Goal: Task Accomplishment & Management: Complete application form

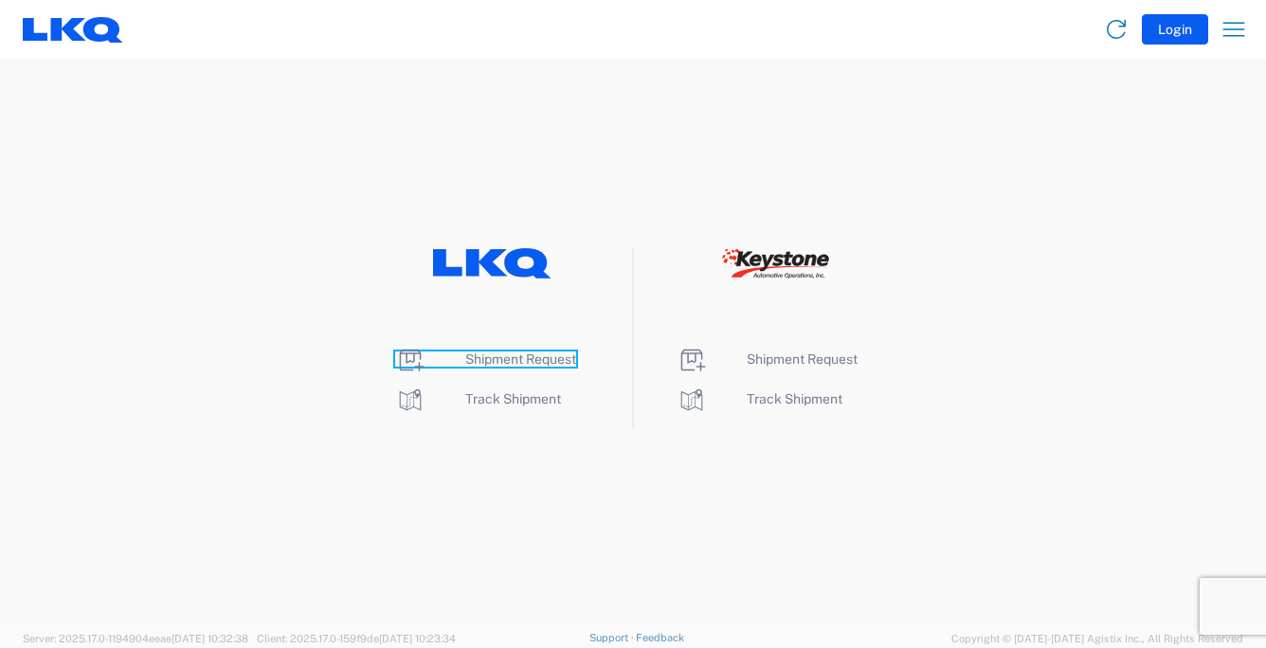
click at [524, 356] on span "Shipment Request" at bounding box center [520, 359] width 111 height 15
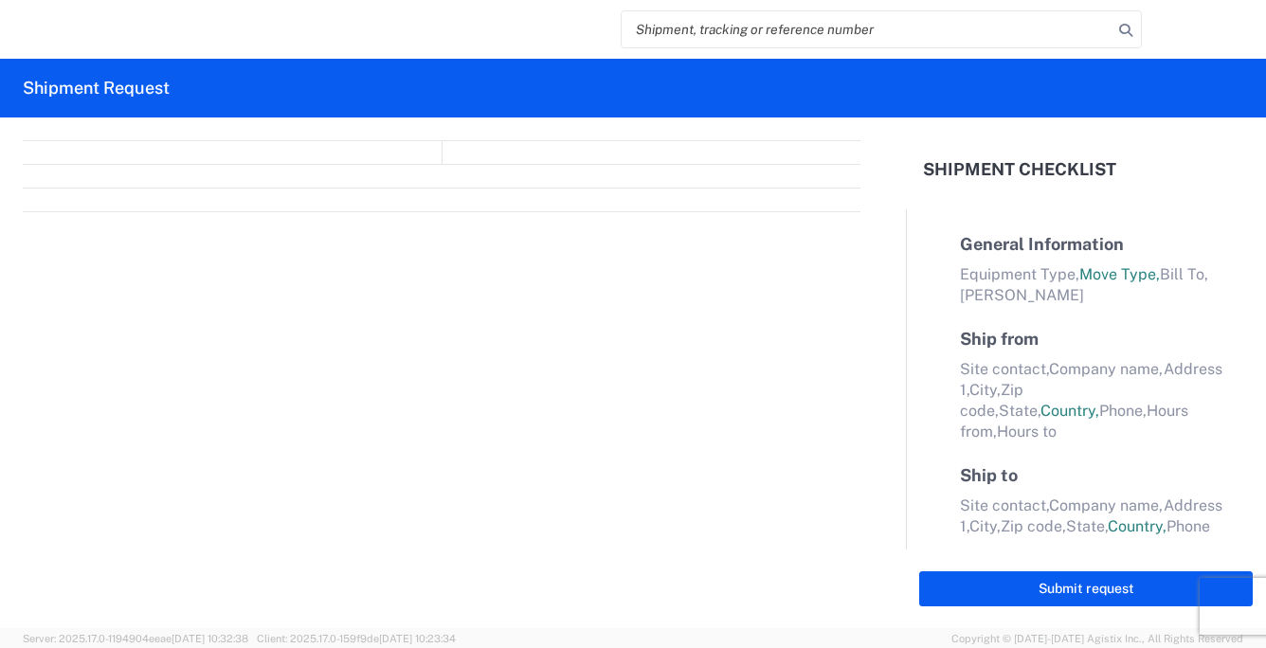
select select "FULL"
select select "LBS"
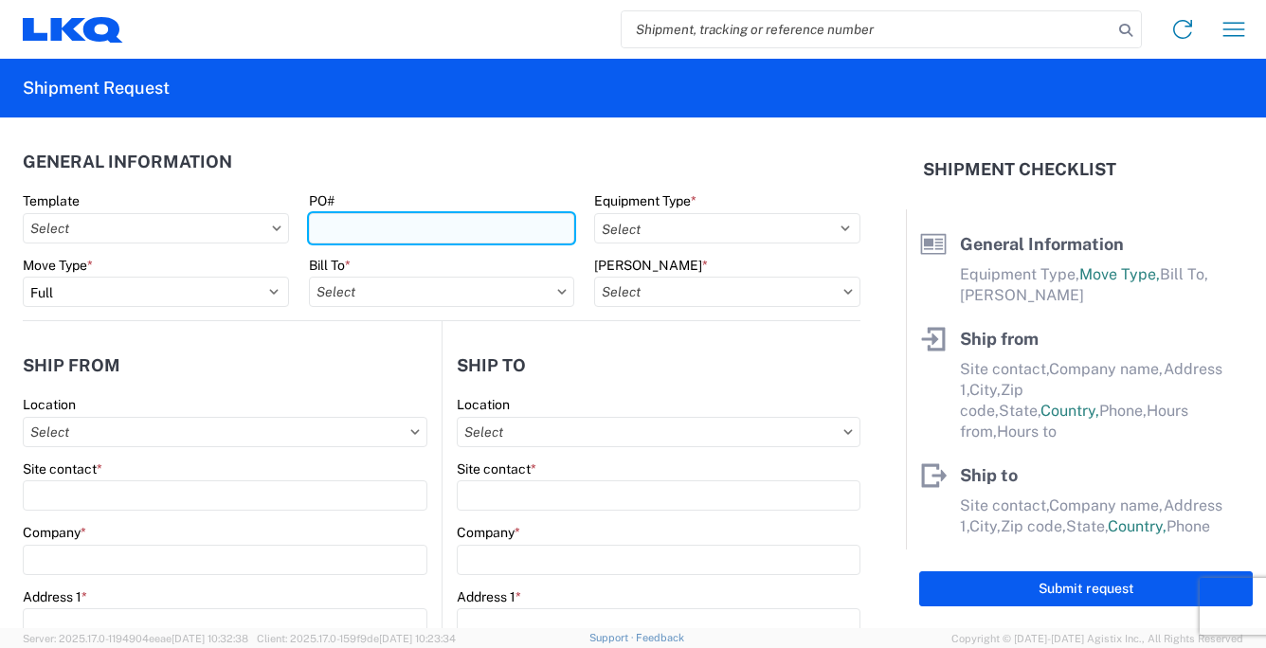
click at [392, 227] on input "PO#" at bounding box center [442, 228] width 266 height 30
type input "082025"
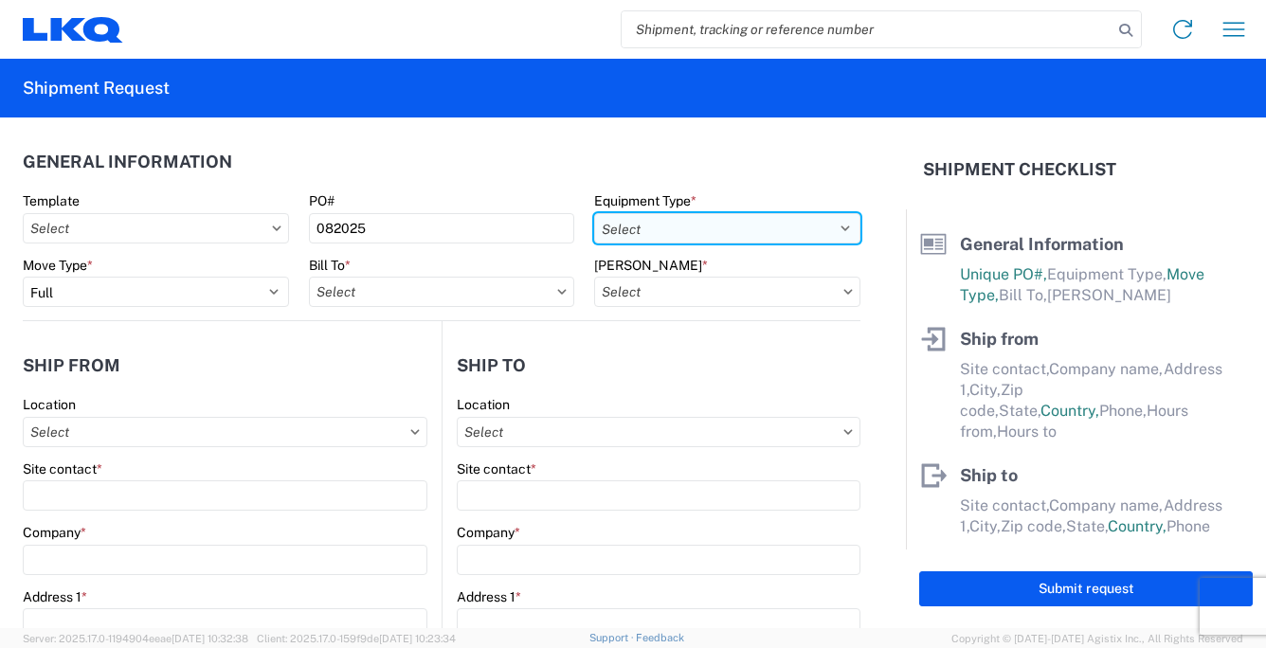
click at [832, 229] on select "Select 53’ Dry Van Flatbed Dropdeck (van) Lowboy (flatbed) Rail" at bounding box center [727, 228] width 266 height 30
select select "STDV"
click at [594, 213] on select "Select 53’ Dry Van Flatbed Dropdeck (van) Lowboy (flatbed) Rail" at bounding box center [727, 228] width 266 height 30
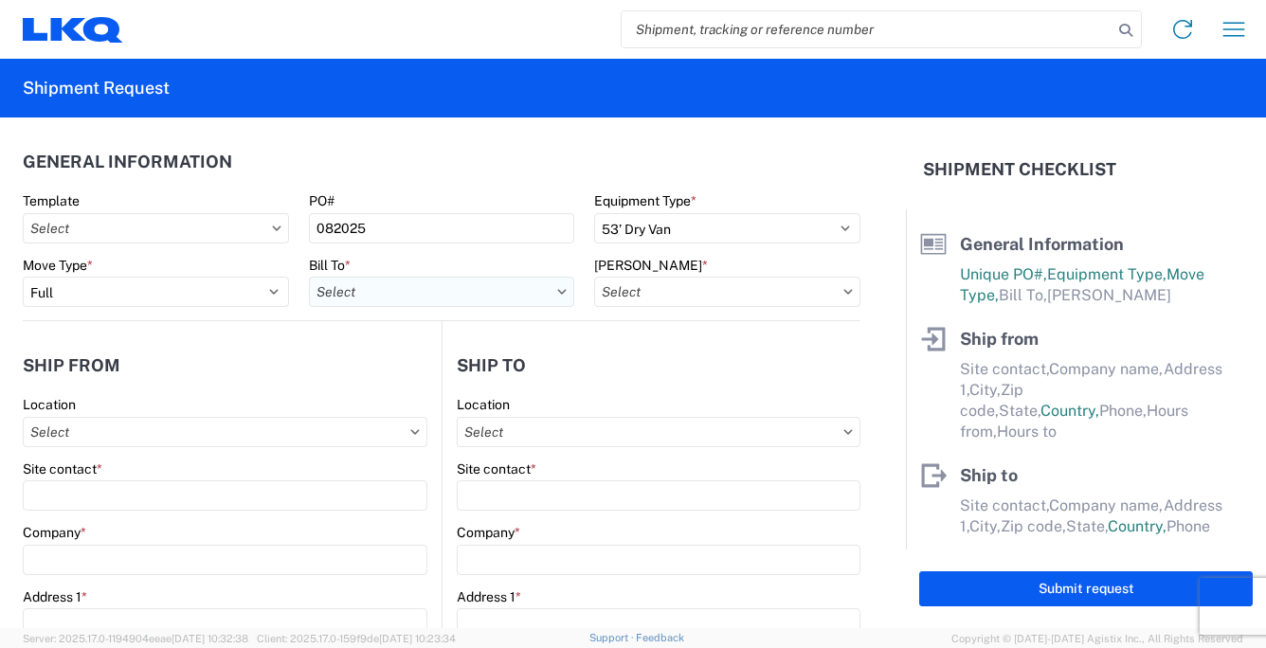
click at [339, 291] on input "Bill To *" at bounding box center [442, 292] width 266 height 30
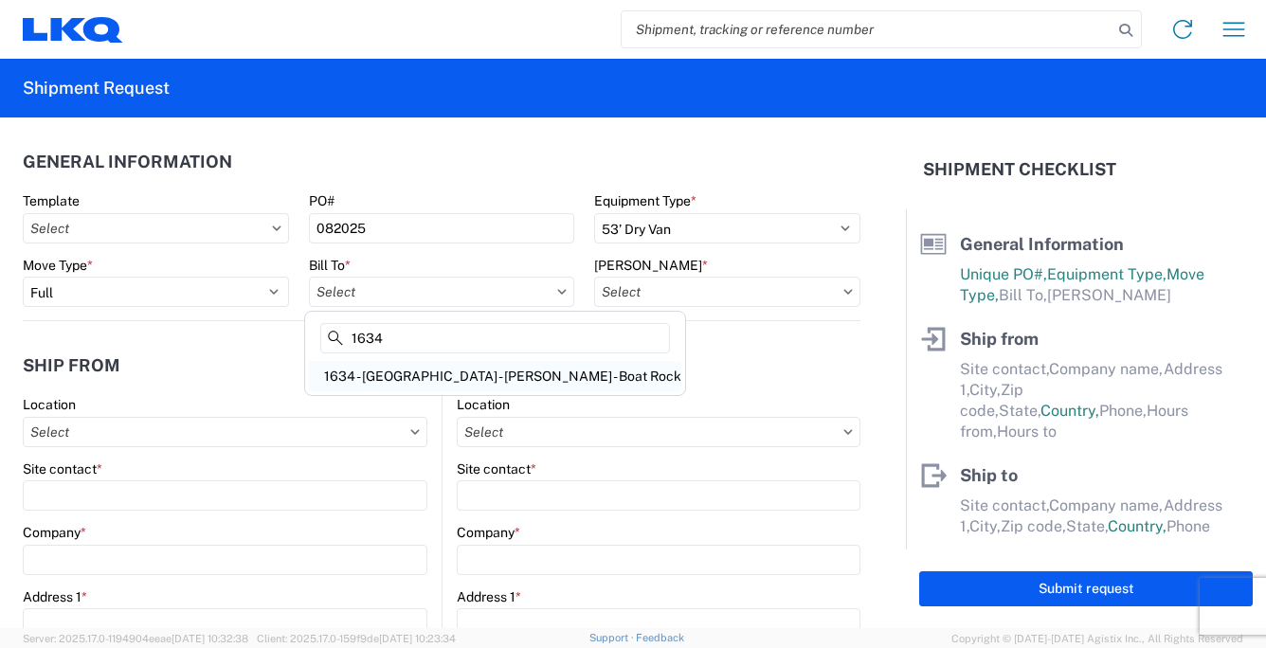
type input "1634"
click at [375, 379] on div "1634 - [GEOGRAPHIC_DATA] - [PERSON_NAME] - Boat Rock" at bounding box center [495, 376] width 372 height 30
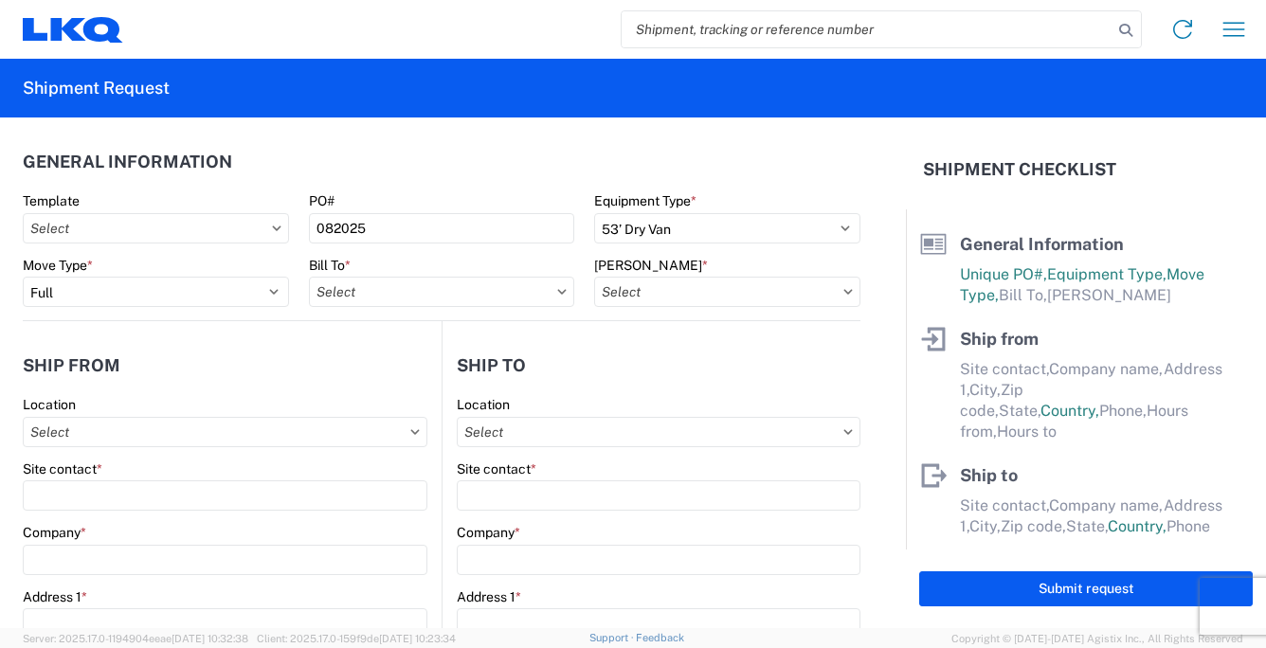
type input "1634 - [GEOGRAPHIC_DATA] - [PERSON_NAME] - Boat Rock"
click at [708, 295] on input "[PERSON_NAME] *" at bounding box center [727, 292] width 266 height 30
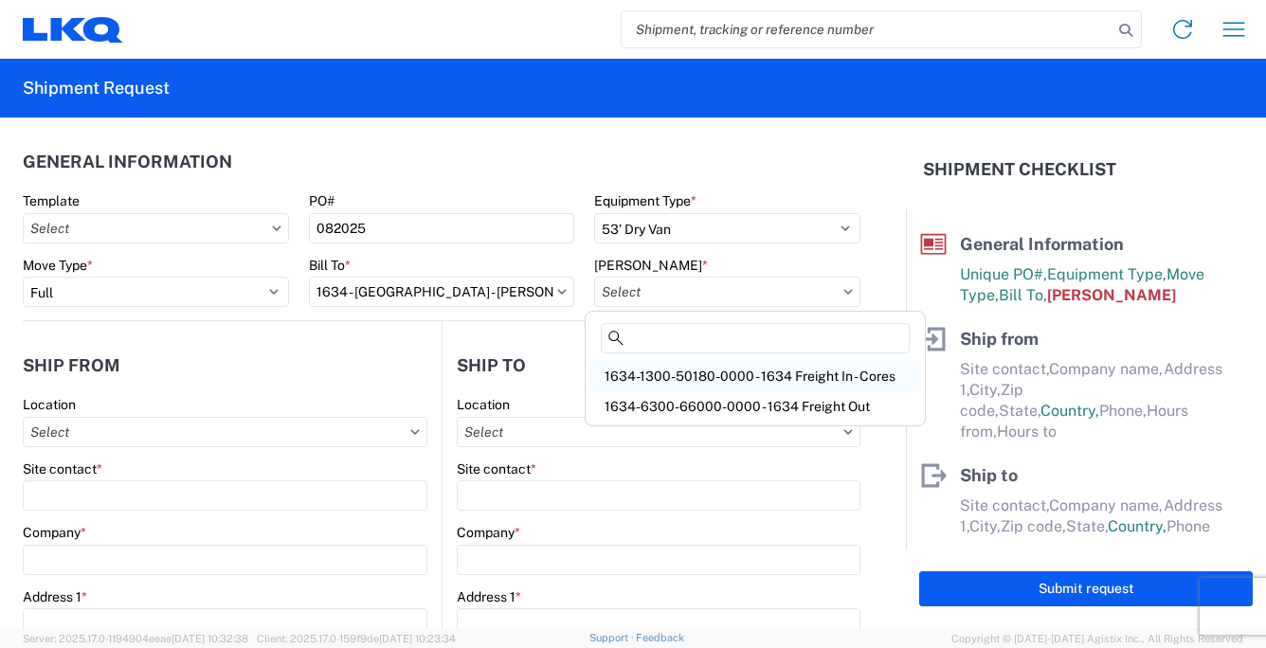
click at [701, 376] on div "1634-1300-50180-0000 - 1634 Freight In - Cores" at bounding box center [755, 376] width 332 height 30
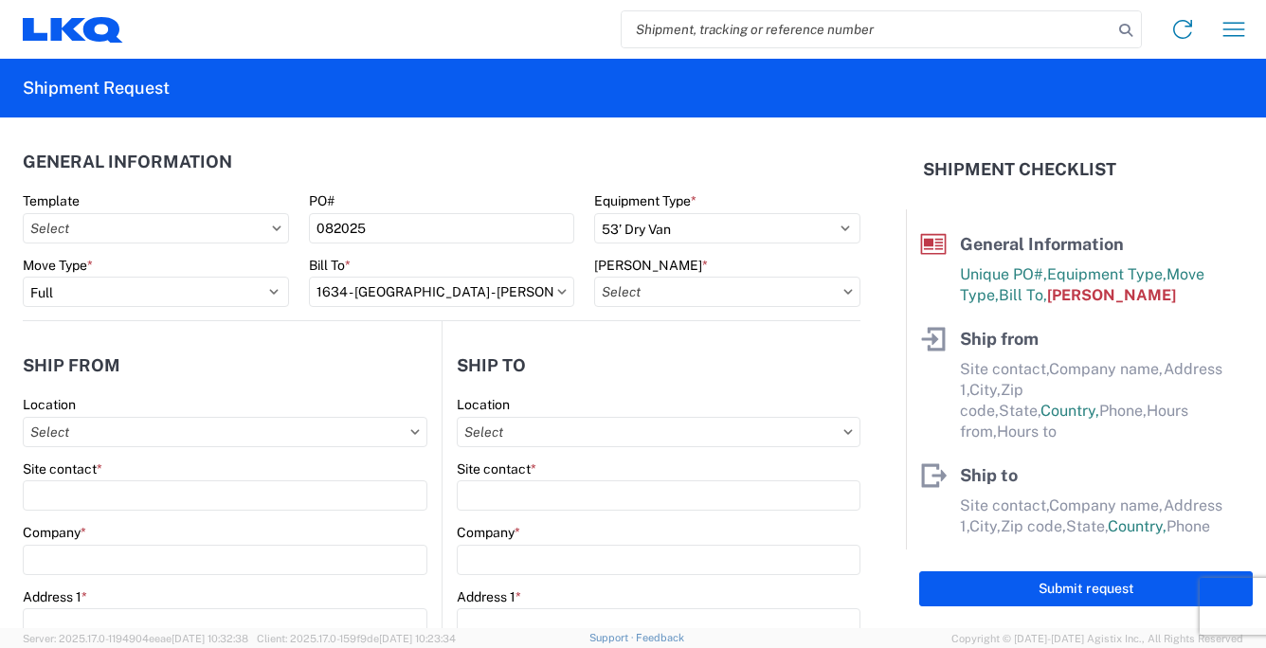
type input "1634-1300-50180-0000 - 1634 Freight In - Cores"
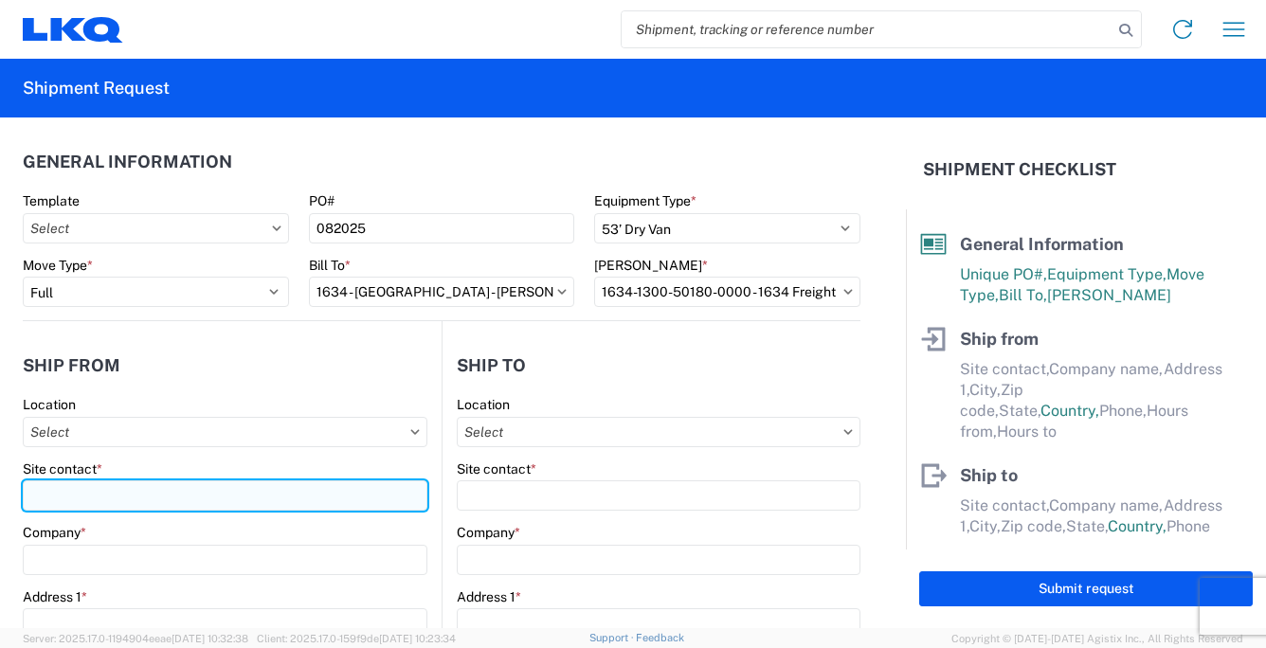
click at [107, 494] on input "Site contact *" at bounding box center [225, 496] width 405 height 30
type input "[PERSON_NAME]"
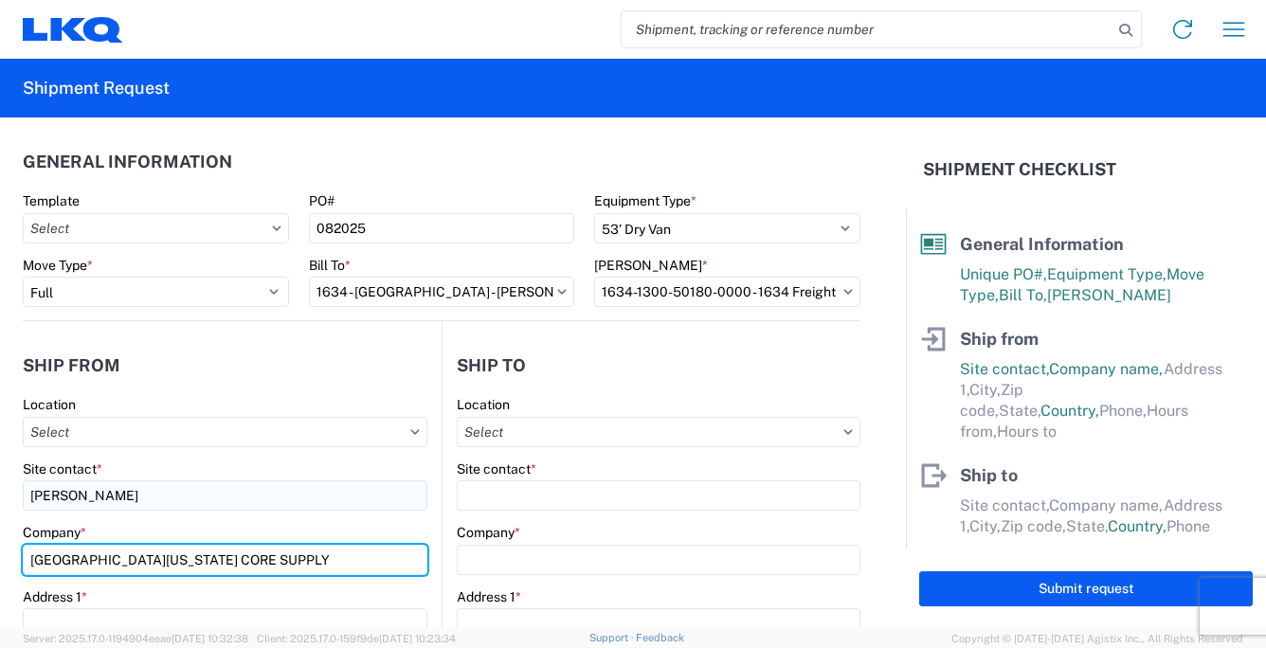
type input "[GEOGRAPHIC_DATA][US_STATE] CORE SUPPLY"
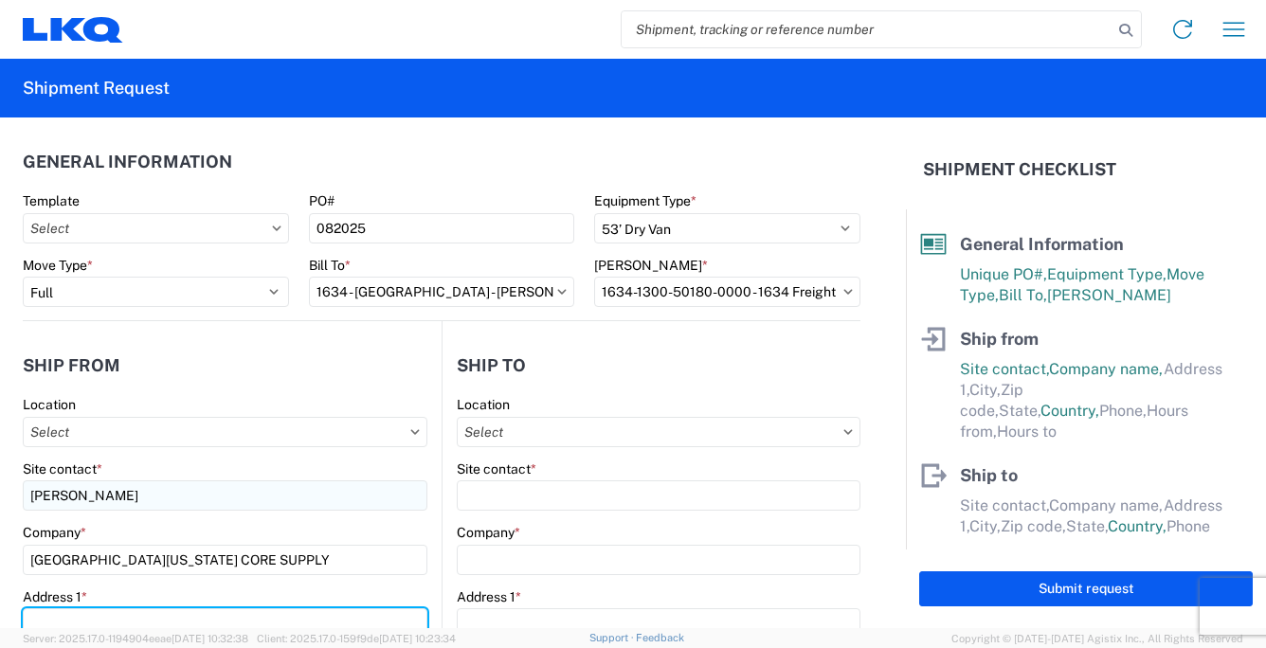
scroll to position [10, 0]
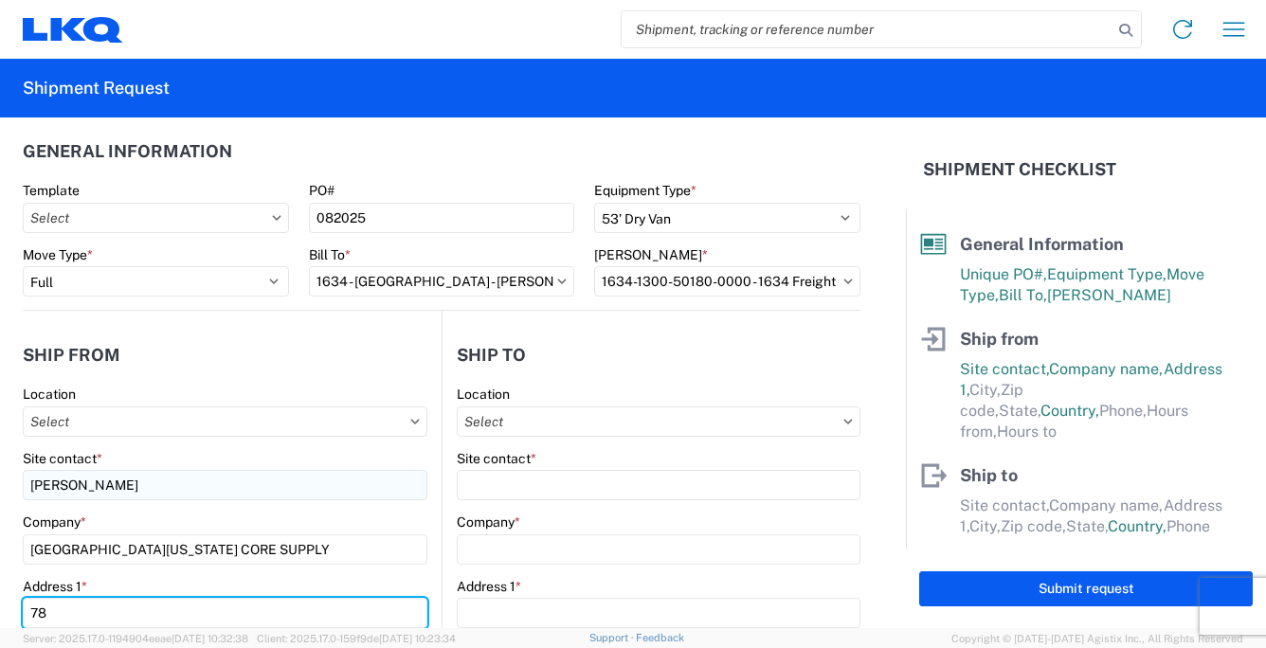
type input "[STREET_ADDRESS]"
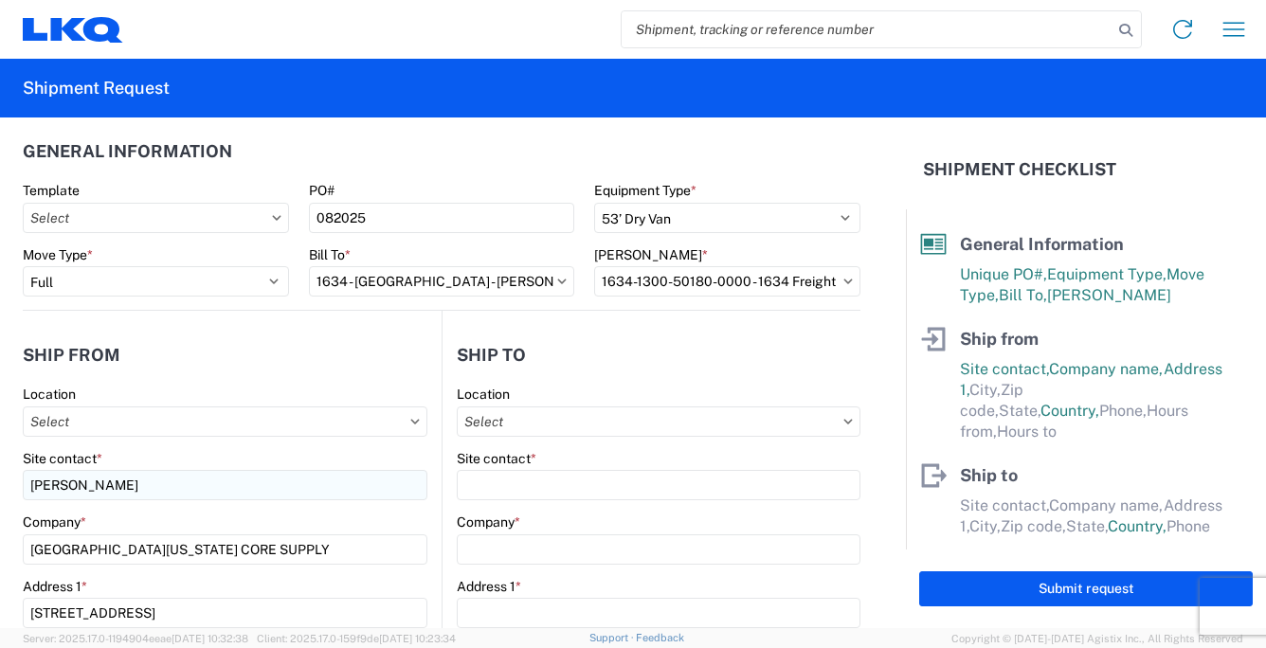
scroll to position [315, 0]
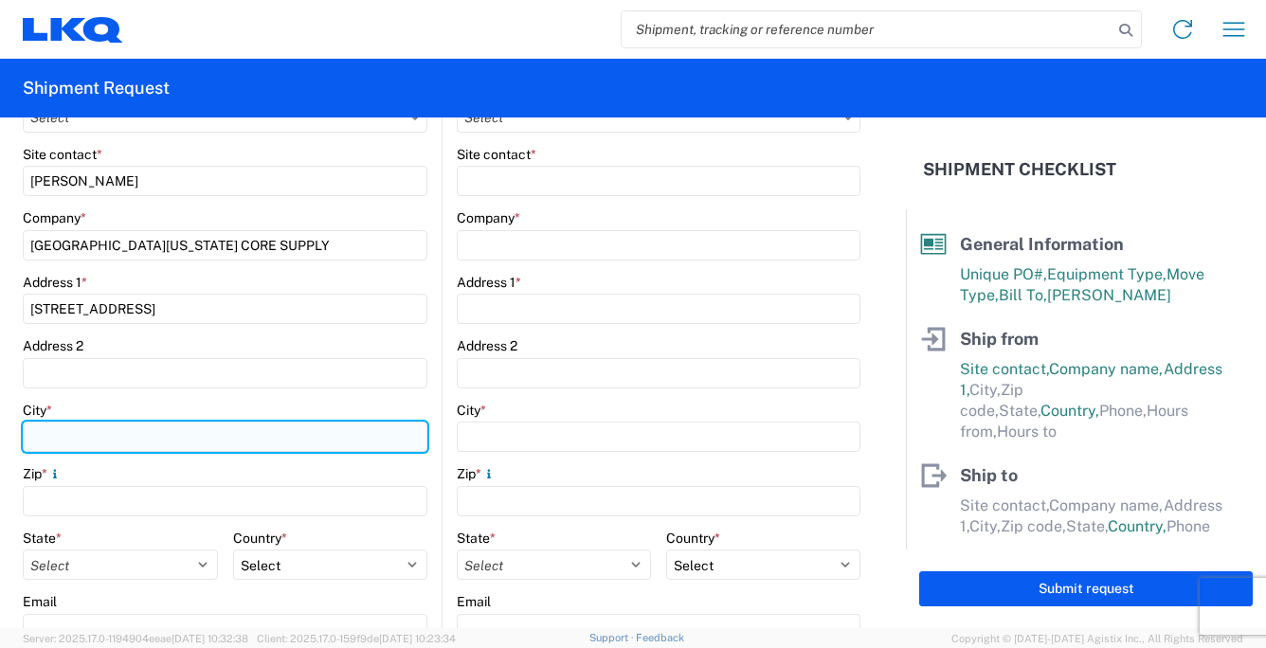
click at [79, 436] on input "City *" at bounding box center [225, 437] width 405 height 30
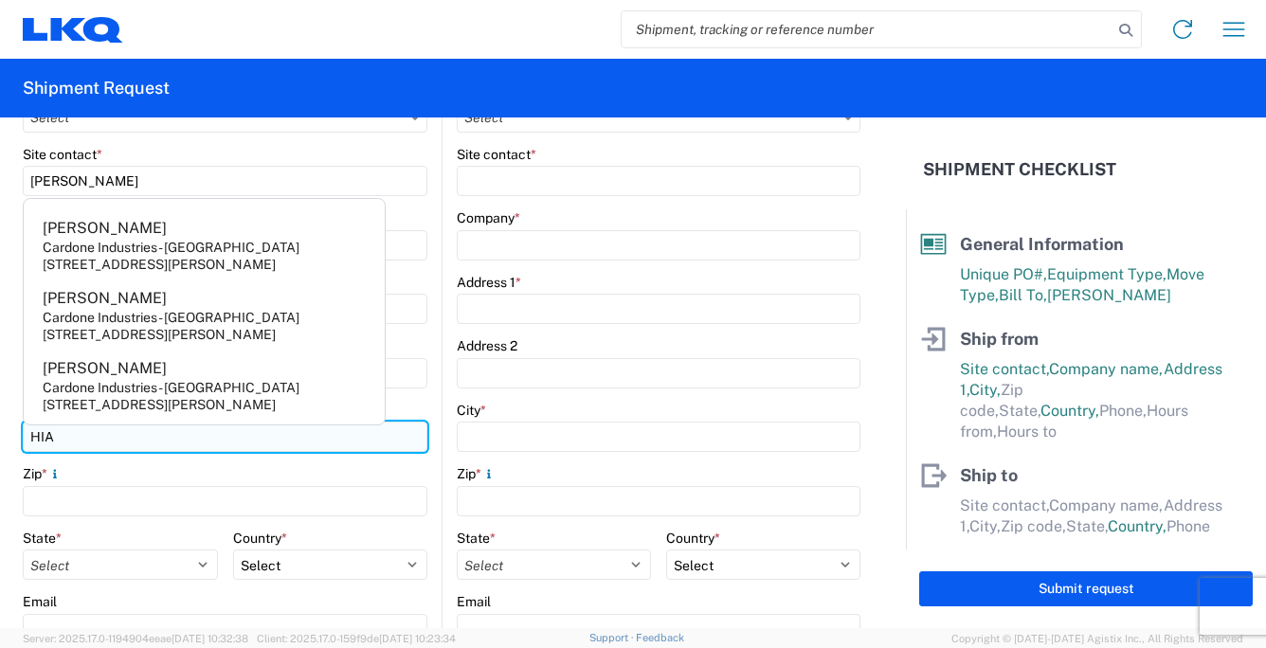
type input "HIALEAH"
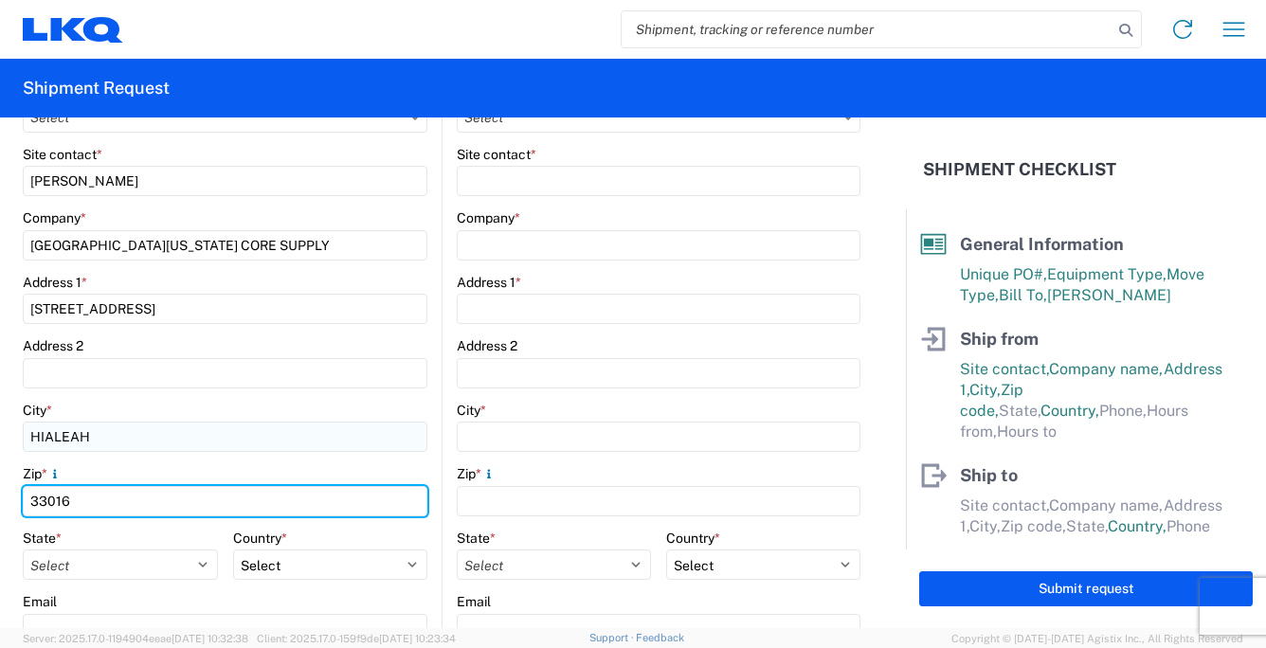
type input "33016"
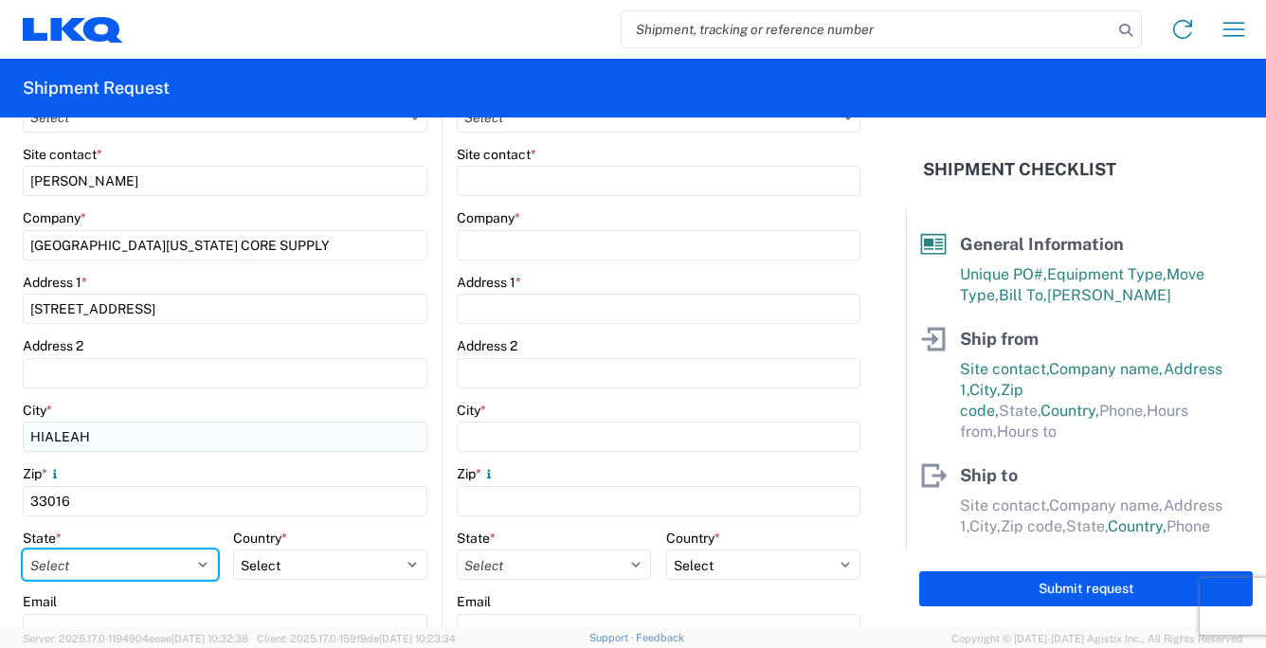
select select "FL"
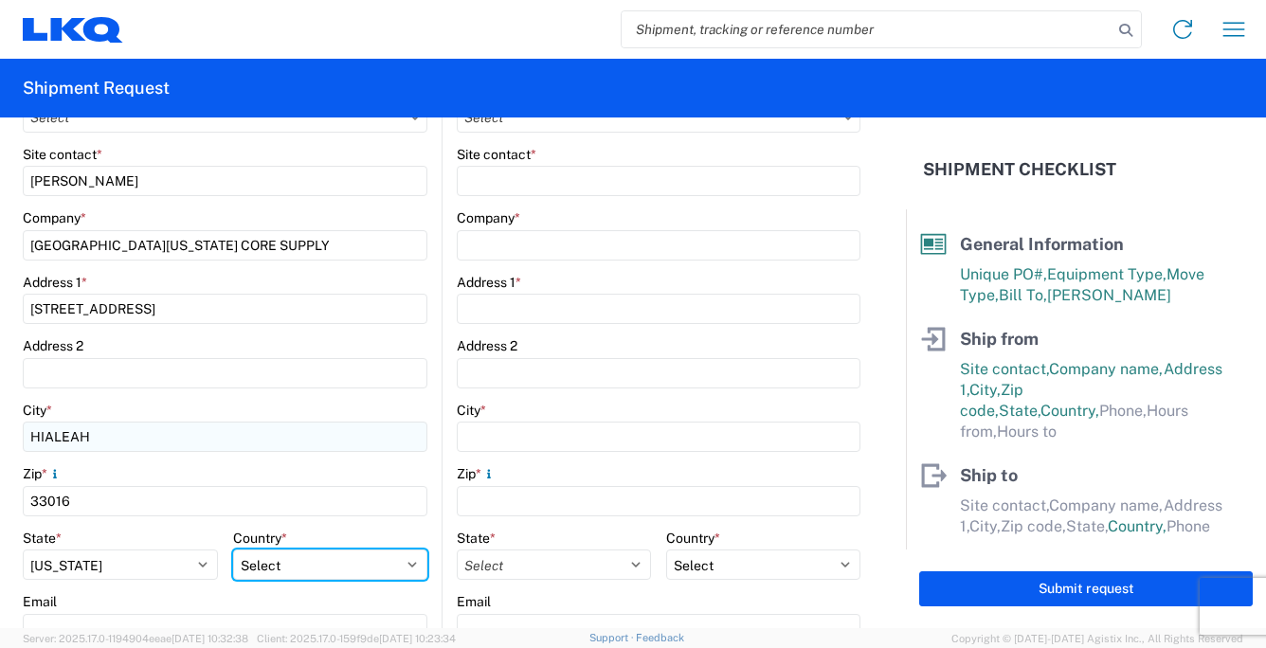
select select "US"
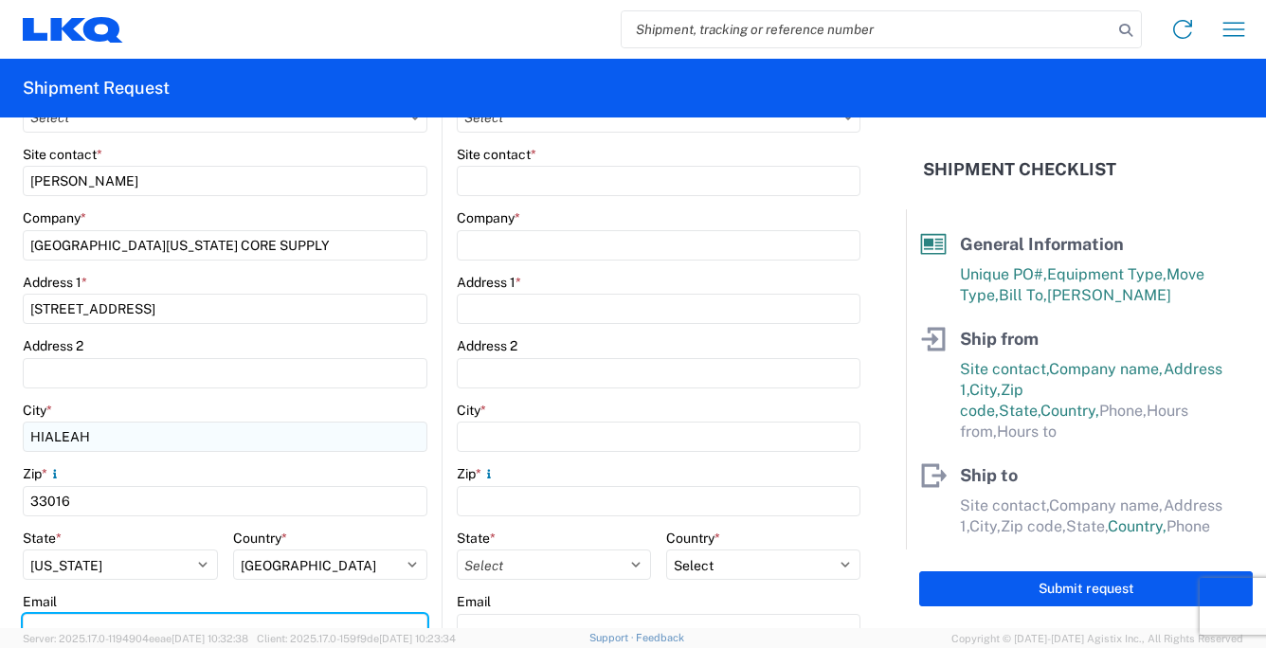
scroll to position [330, 0]
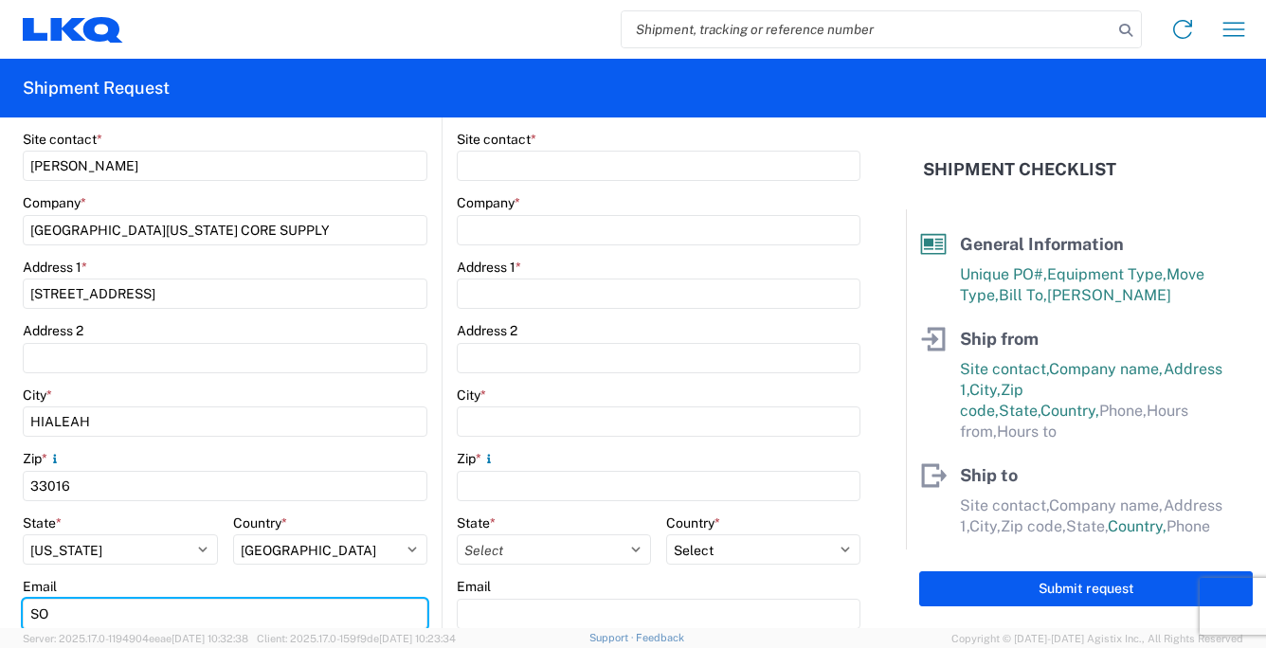
type input "[EMAIL_ADDRESS][DOMAIN_NAME]"
type input "7862628632"
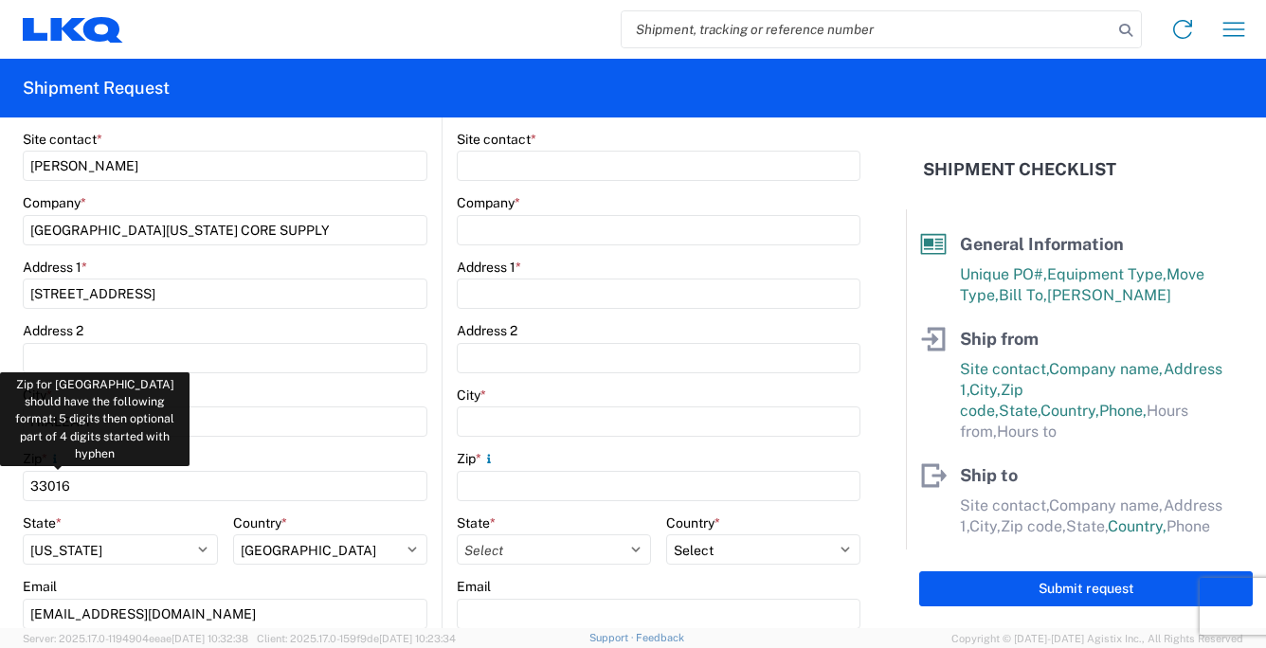
scroll to position [634, 0]
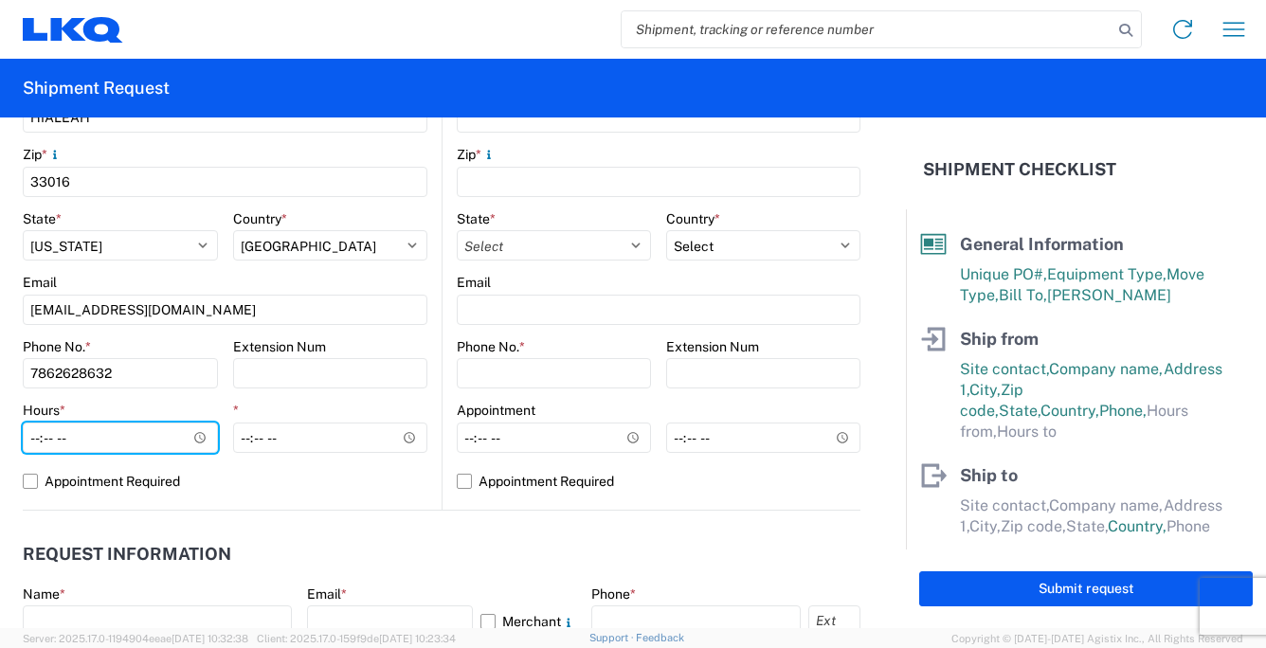
type input "10:00"
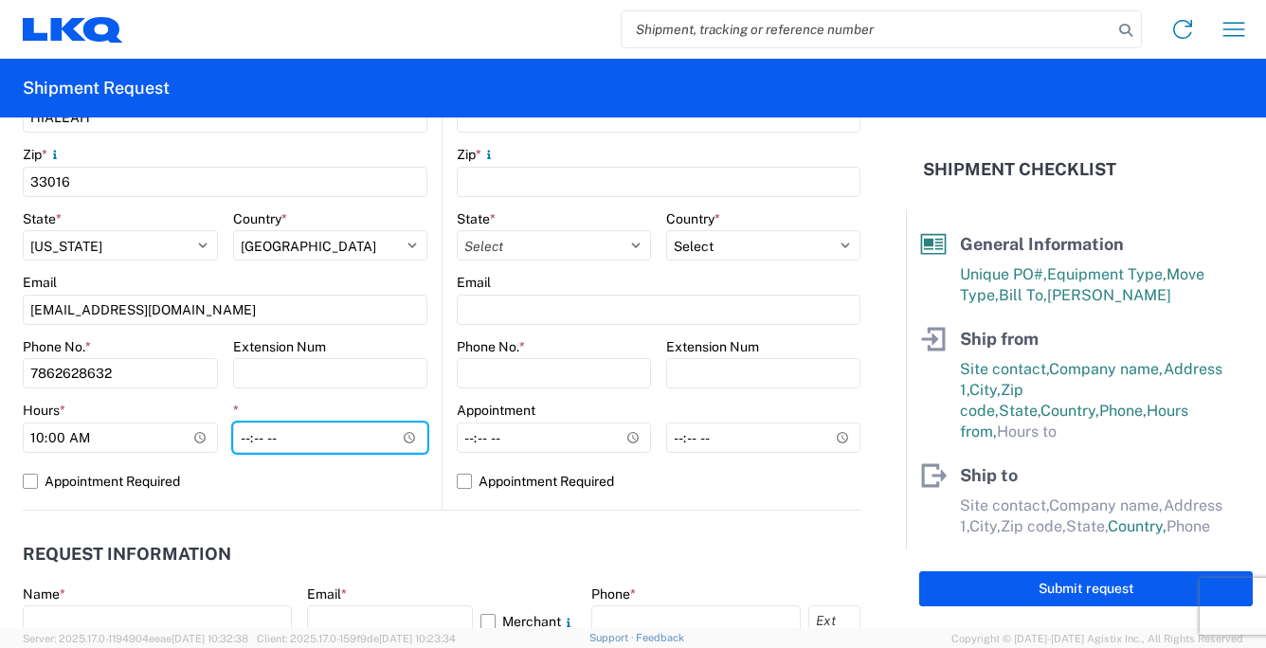
type input "15:00"
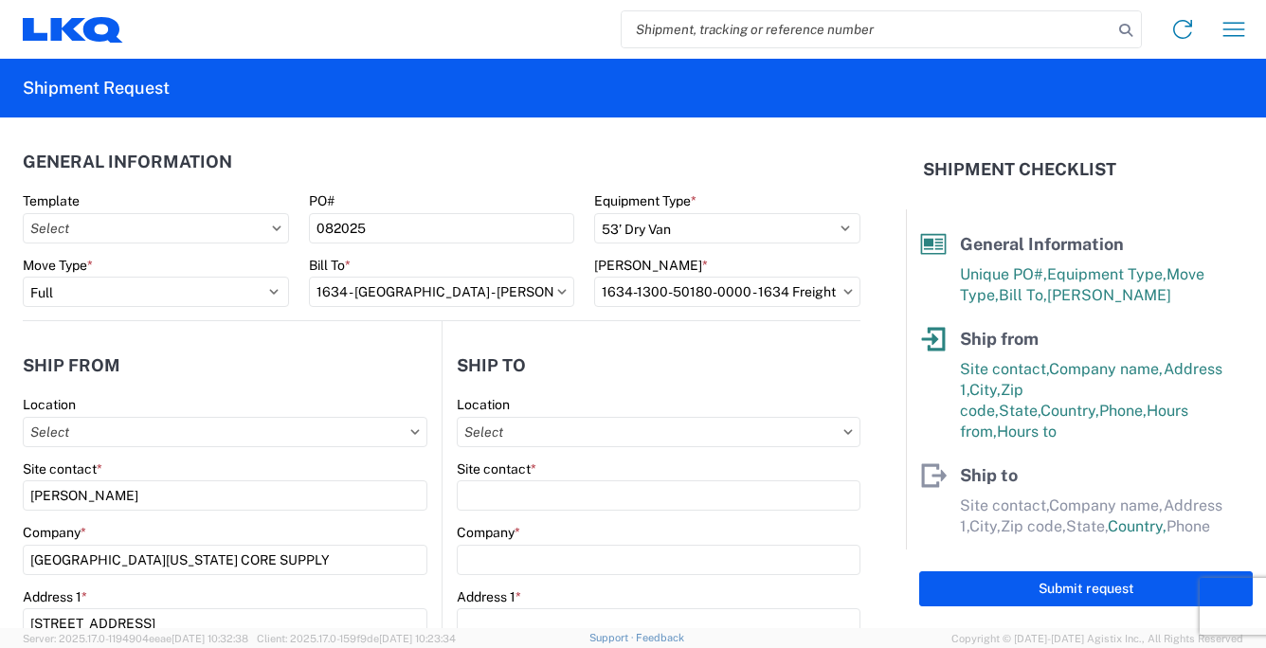
scroll to position [0, 0]
click at [514, 425] on input "Location" at bounding box center [659, 432] width 404 height 30
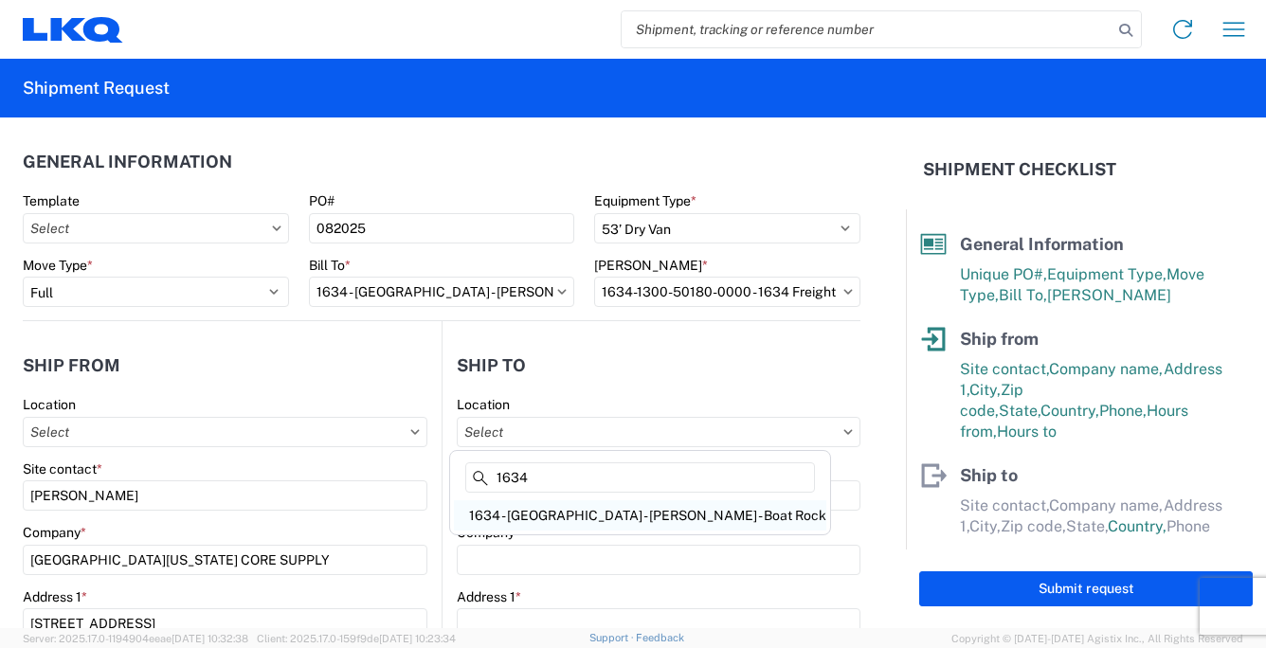
type input "1634"
click at [606, 513] on div "1634 - [GEOGRAPHIC_DATA] - [PERSON_NAME] - Boat Rock" at bounding box center [640, 515] width 372 height 30
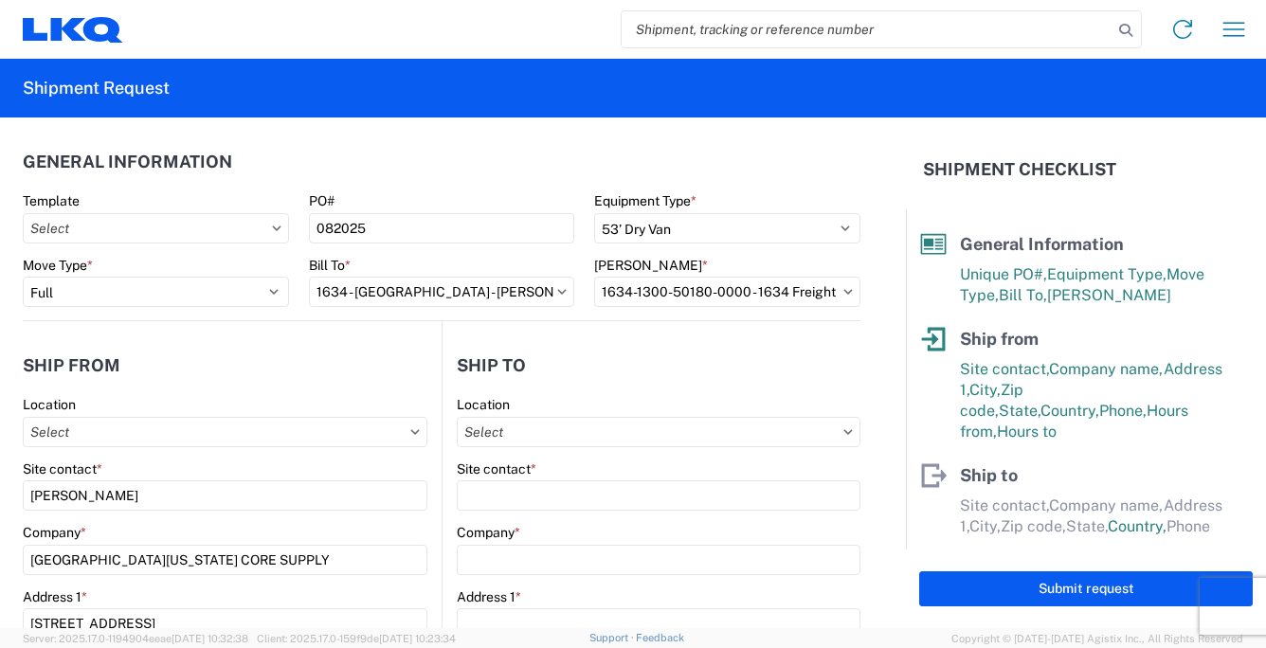
type input "1634 - [GEOGRAPHIC_DATA] - [PERSON_NAME] - Boat Rock"
type input "LKQ Corporation"
type input "[STREET_ADDRESS]"
type input "[GEOGRAPHIC_DATA]"
type input "30336"
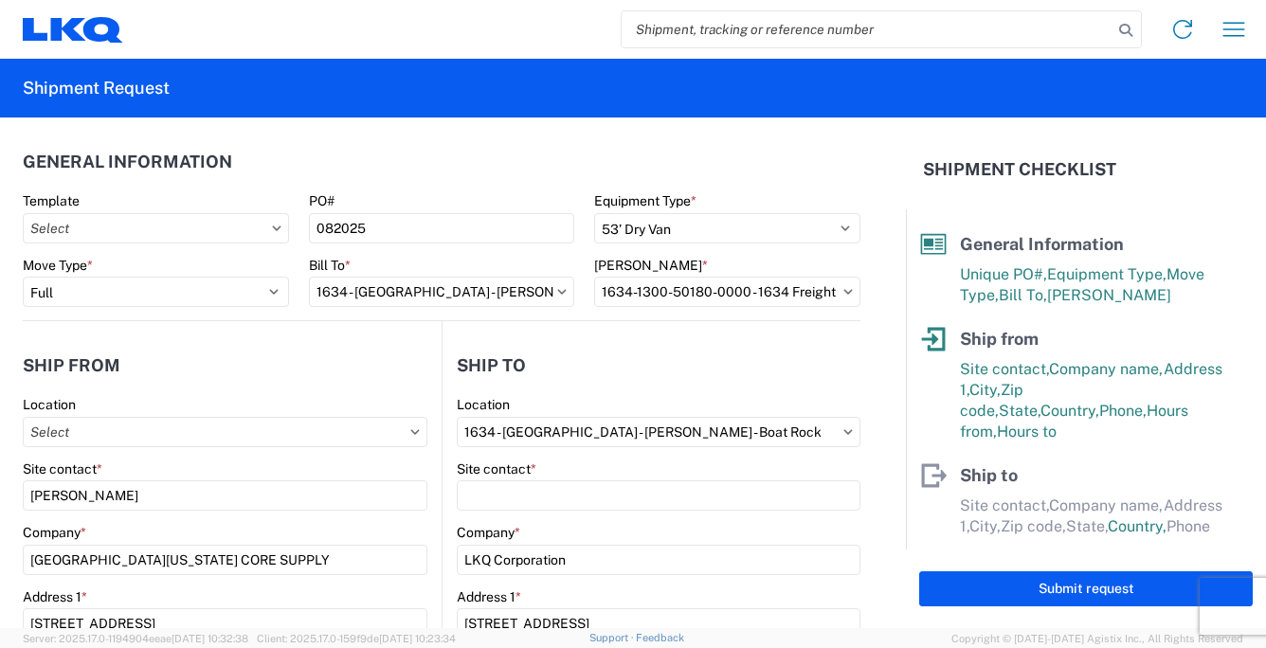
select select "US"
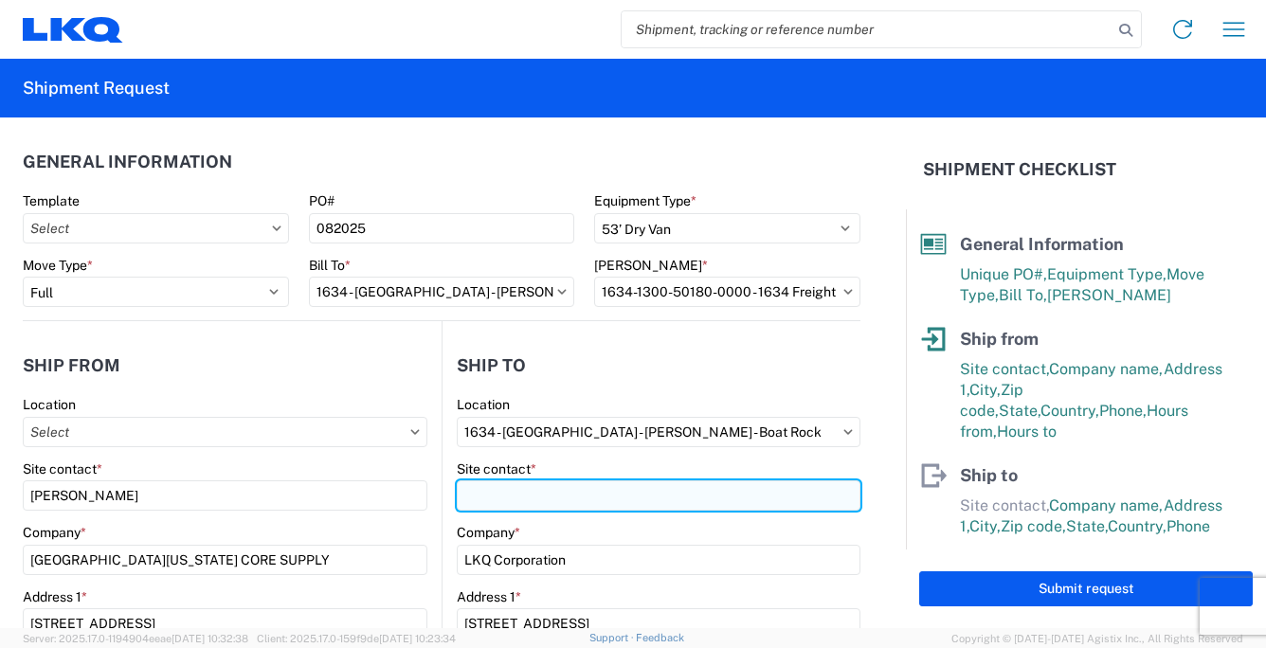
click at [500, 486] on input "Site contact *" at bounding box center [659, 496] width 404 height 30
type input "[PERSON_NAME]"
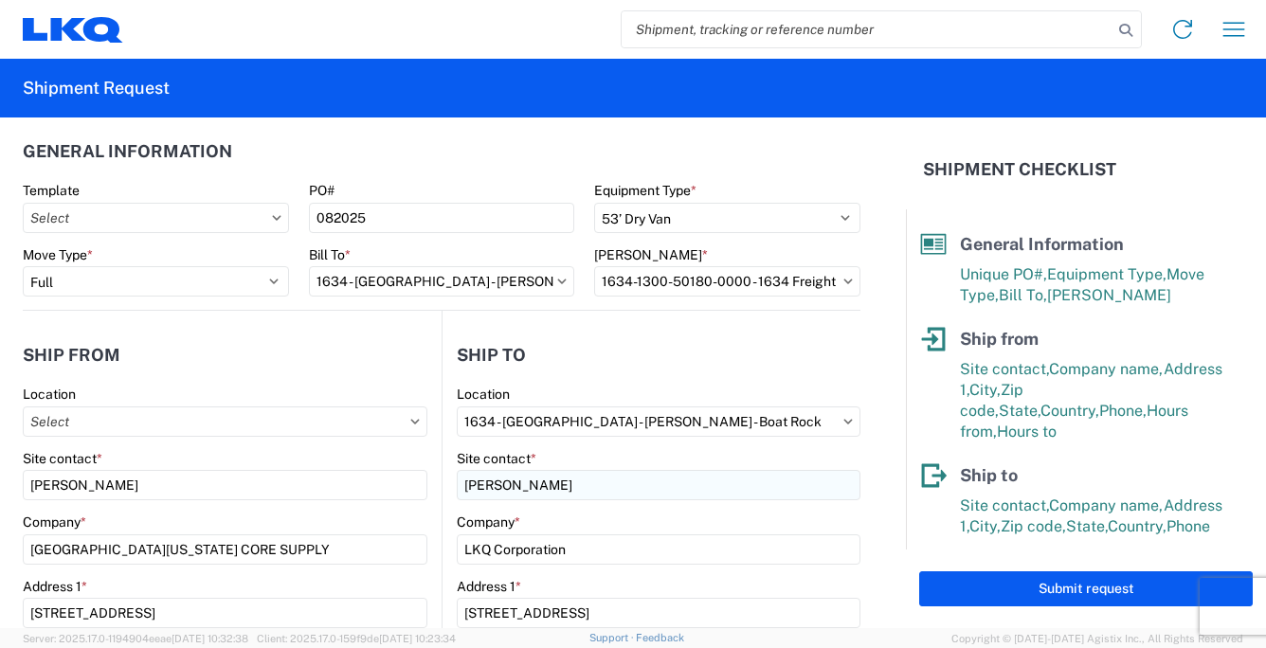
scroll to position [315, 0]
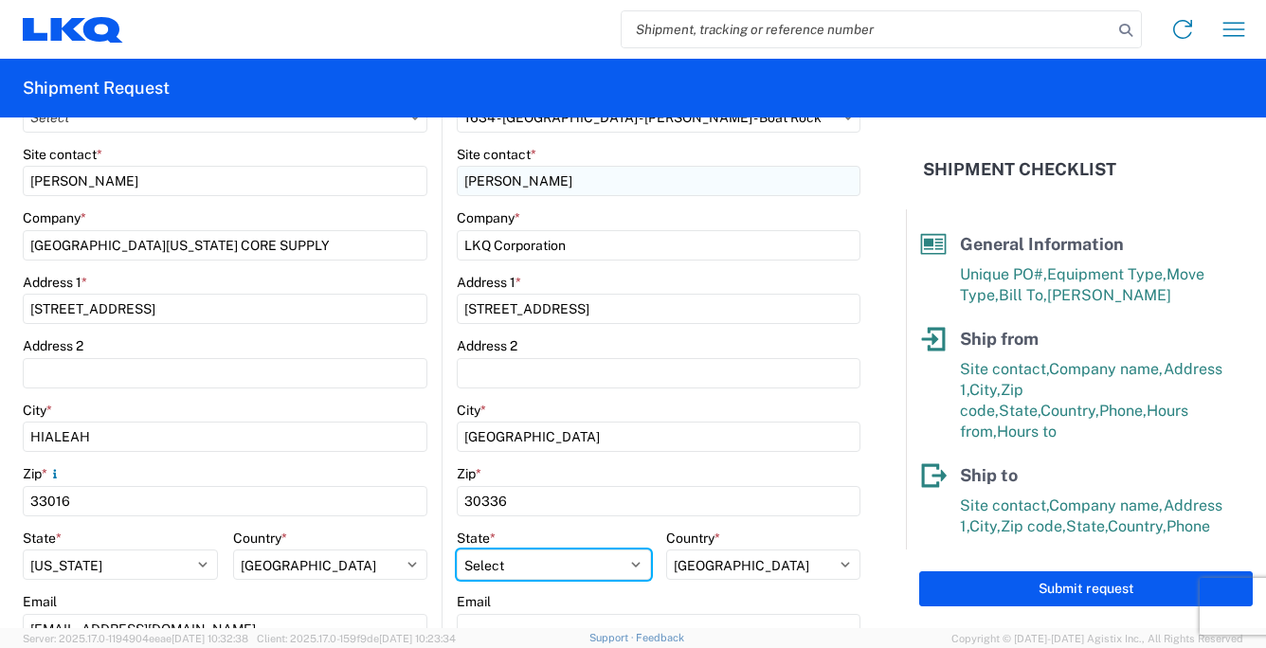
select select "GA"
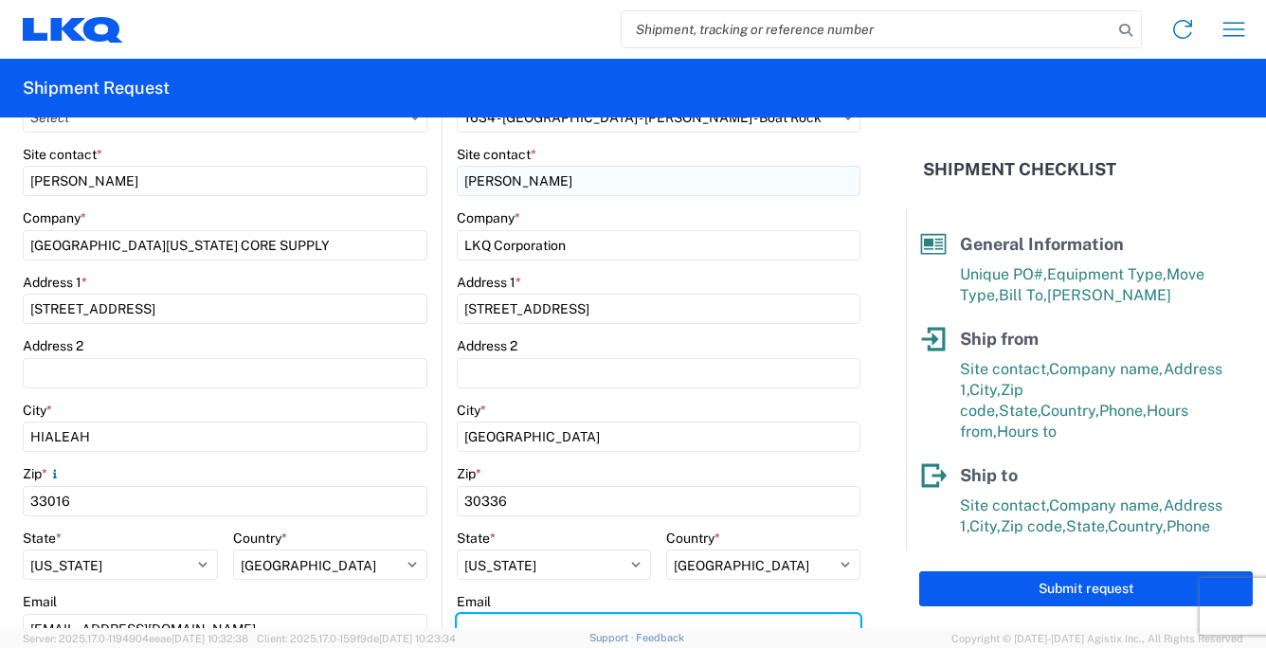
scroll to position [330, 0]
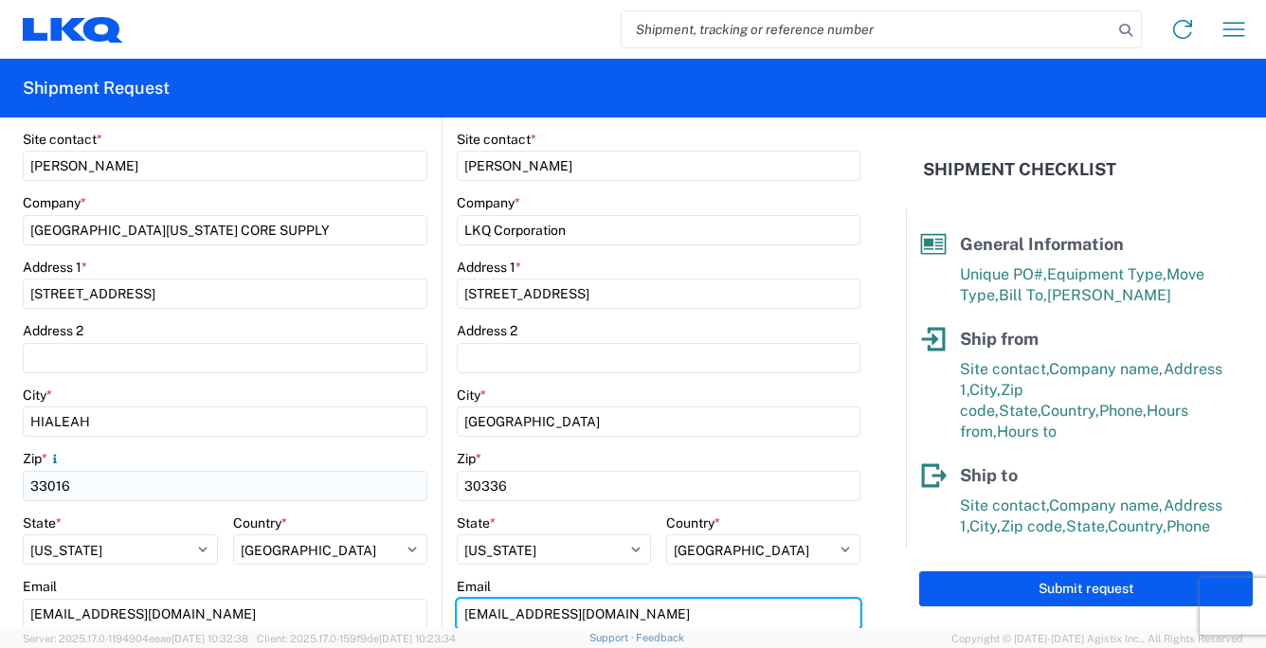
type input "[EMAIL_ADDRESS][DOMAIN_NAME]"
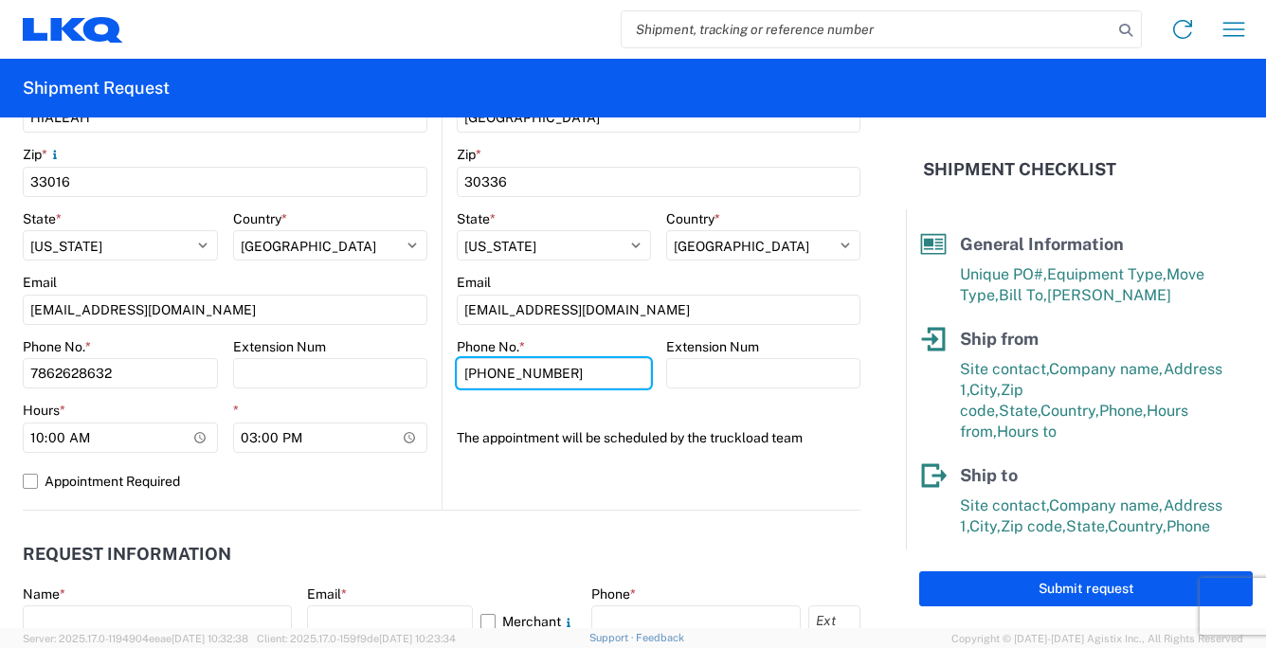
type input "[PHONE_NUMBER]"
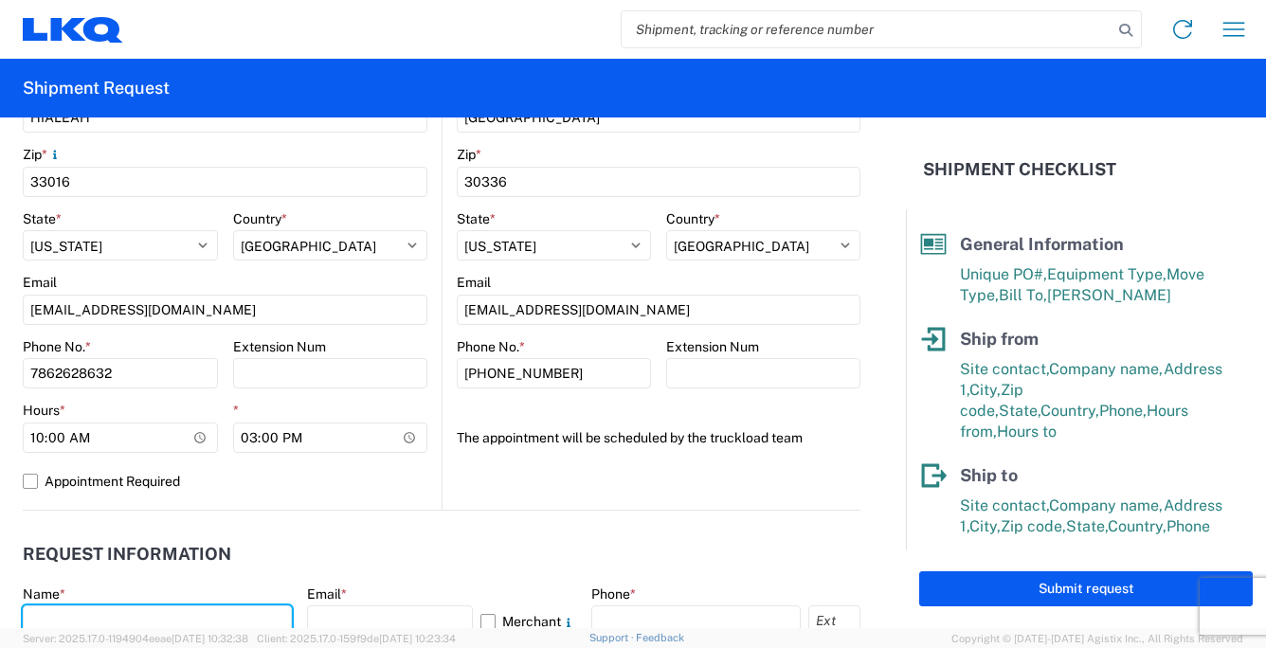
scroll to position [641, 0]
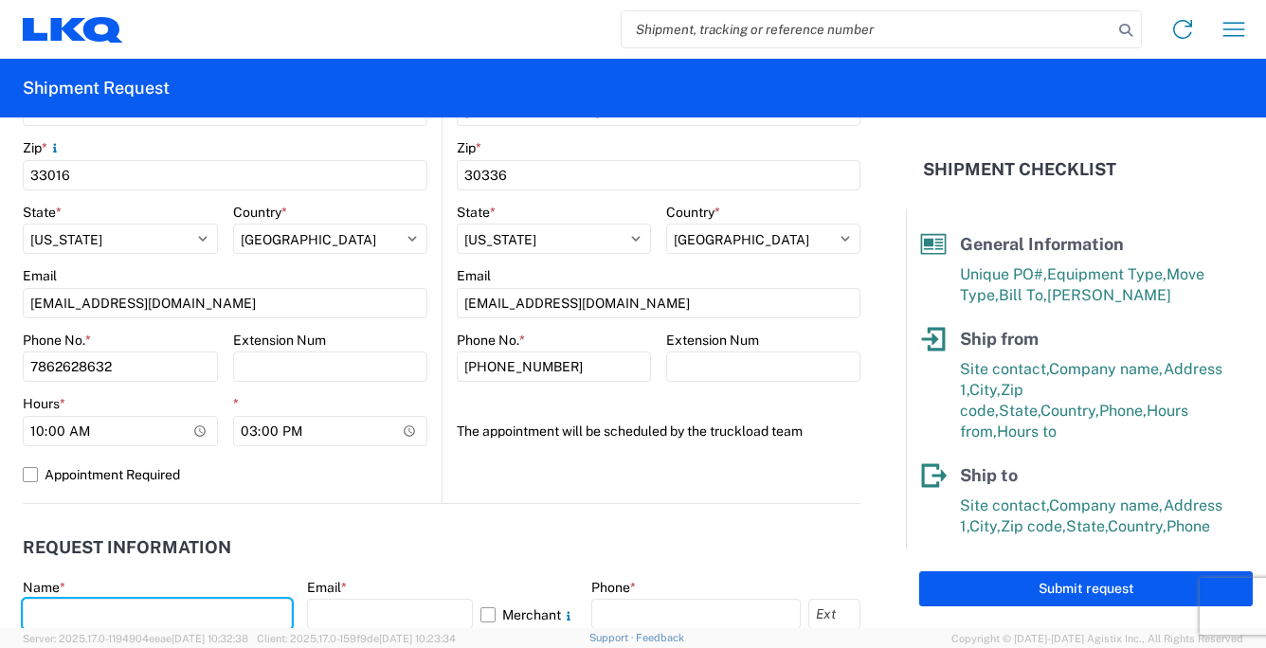
type input "t"
type input "[PERSON_NAME]"
type input "[EMAIL_ADDRESS][DOMAIN_NAME]"
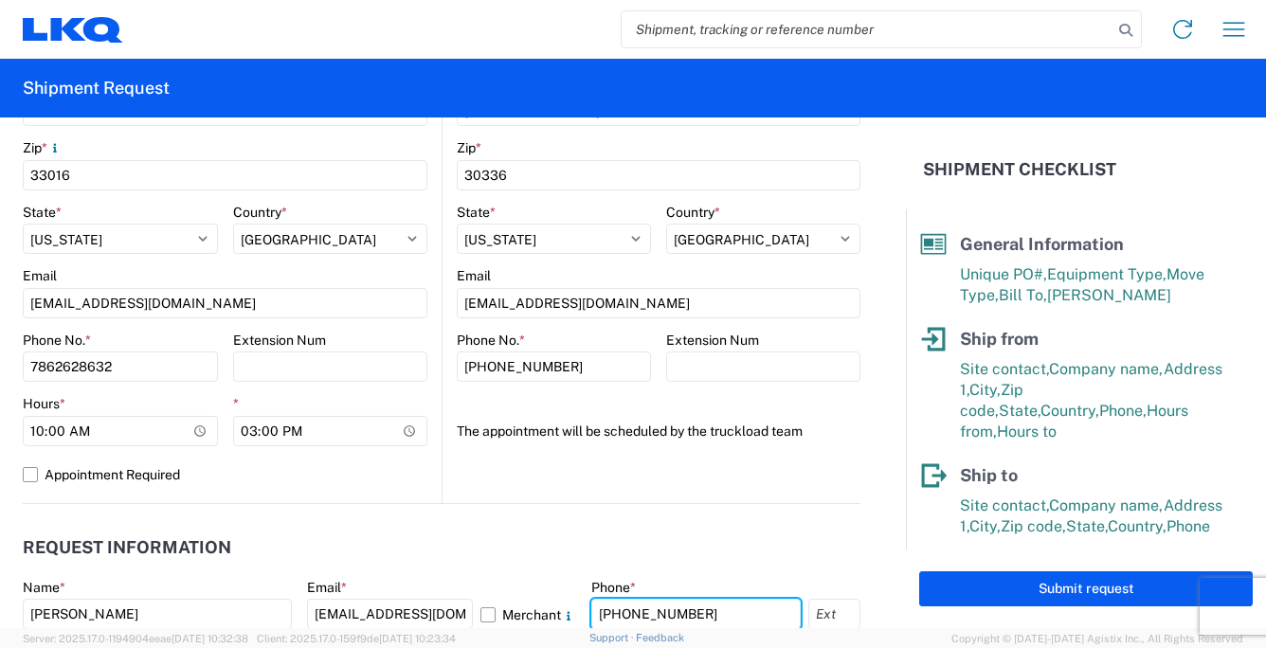
type input "[PHONE_NUMBER]"
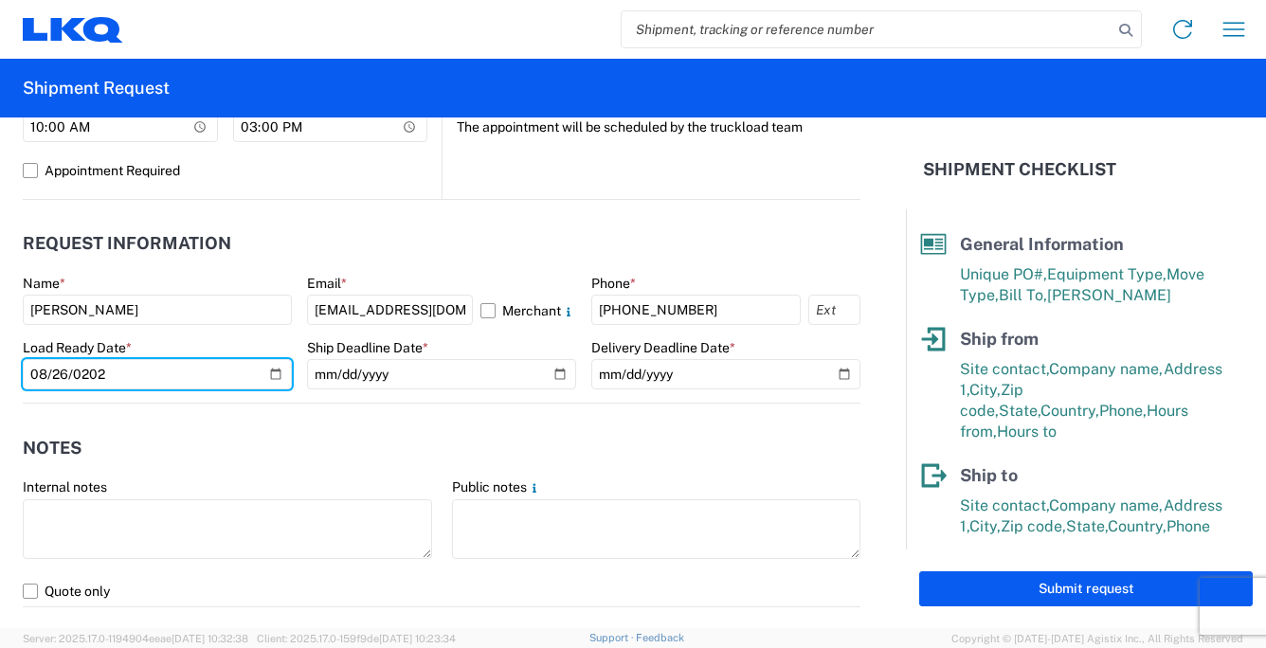
type input "[DATE]"
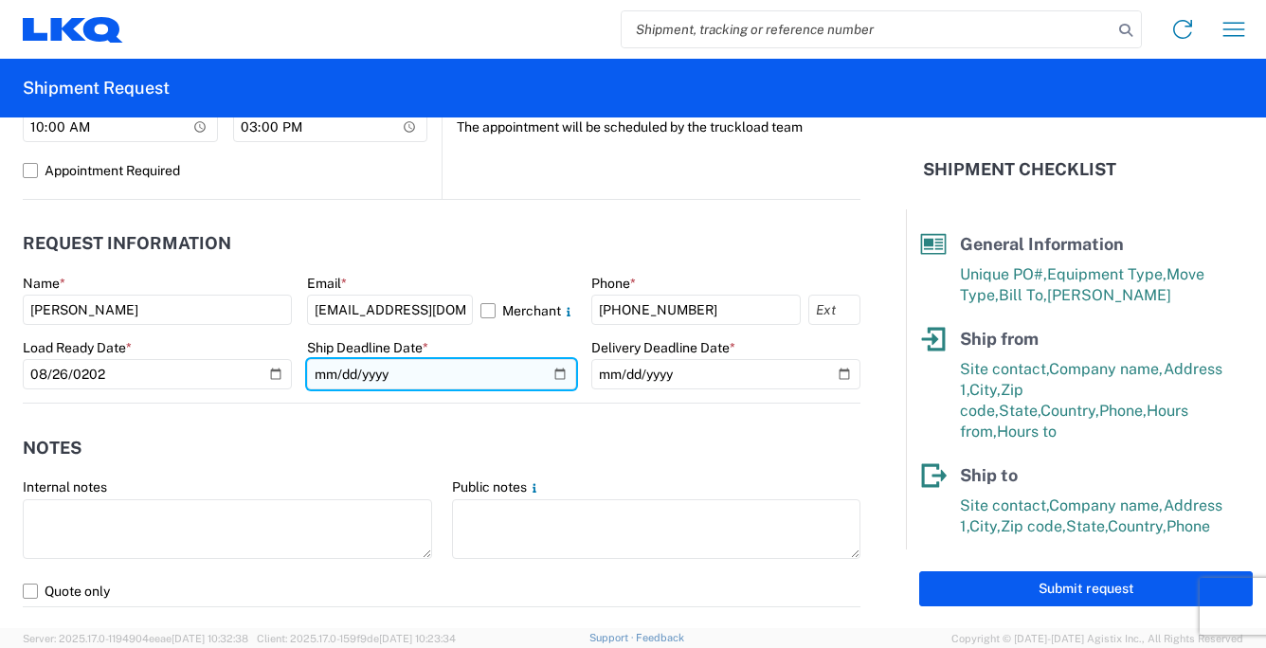
click at [367, 372] on input "date" at bounding box center [441, 374] width 269 height 30
click at [317, 373] on input "date" at bounding box center [441, 374] width 269 height 30
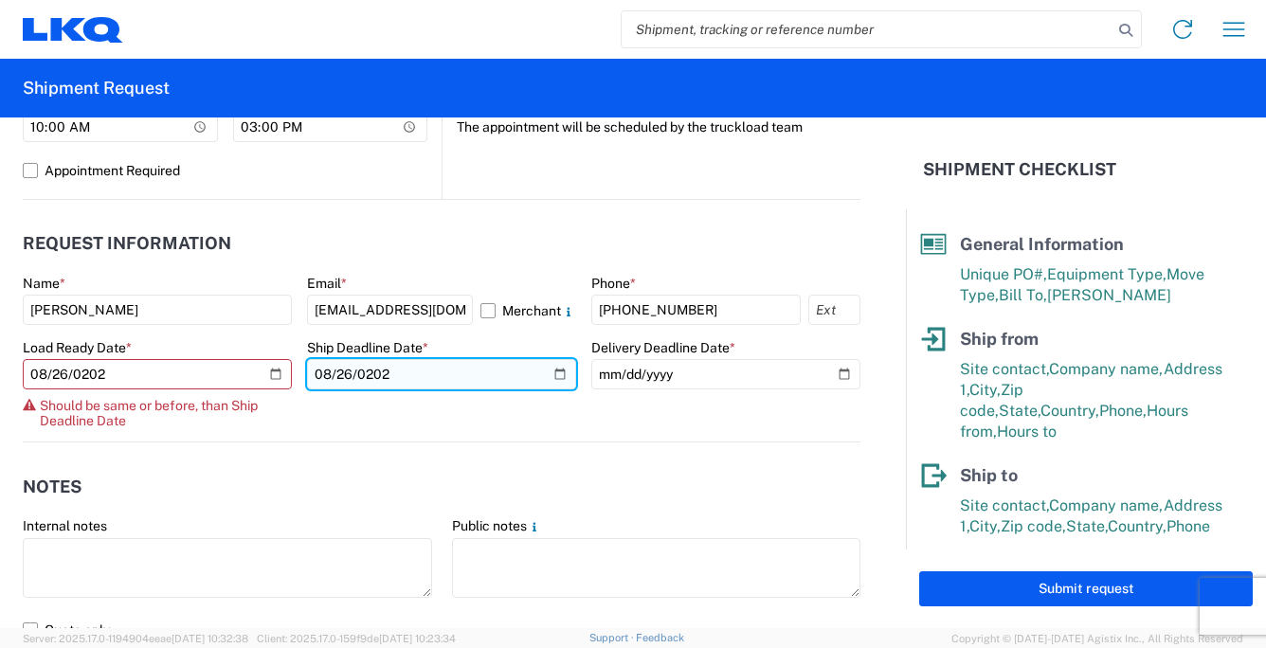
type input "[DATE]"
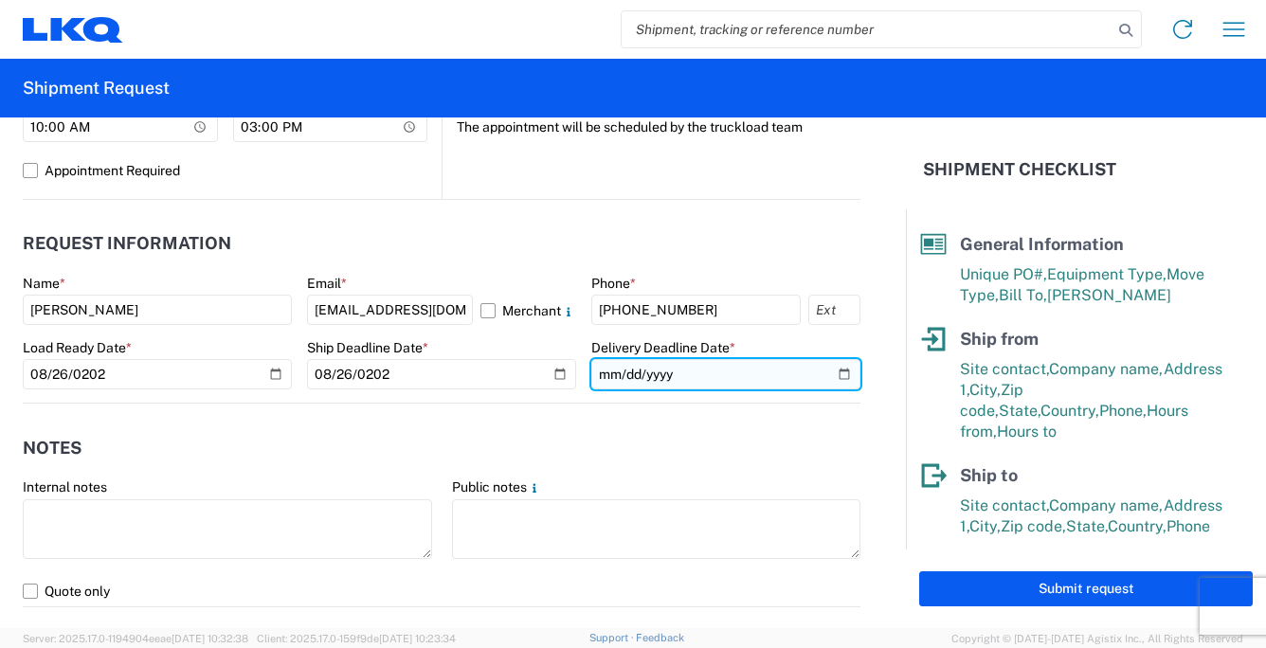
click at [827, 375] on input "date" at bounding box center [725, 374] width 269 height 30
type input "[DATE]"
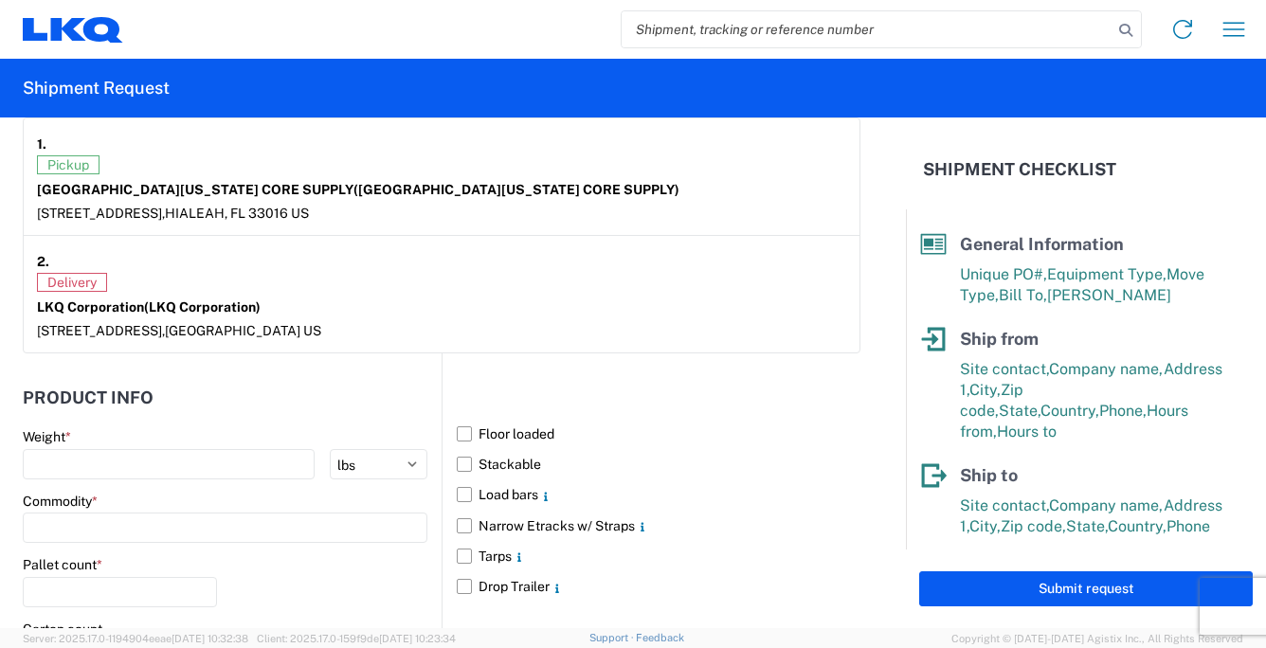
scroll to position [1514, 0]
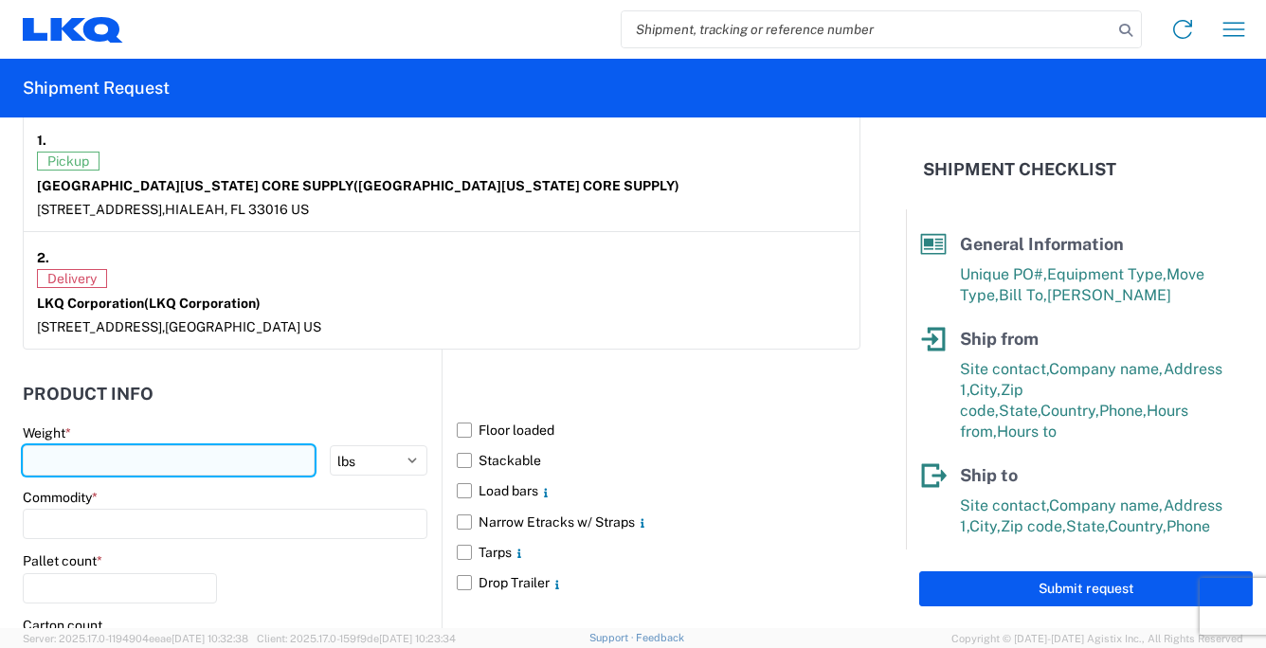
click at [66, 447] on input "number" at bounding box center [169, 460] width 292 height 30
type input "42000"
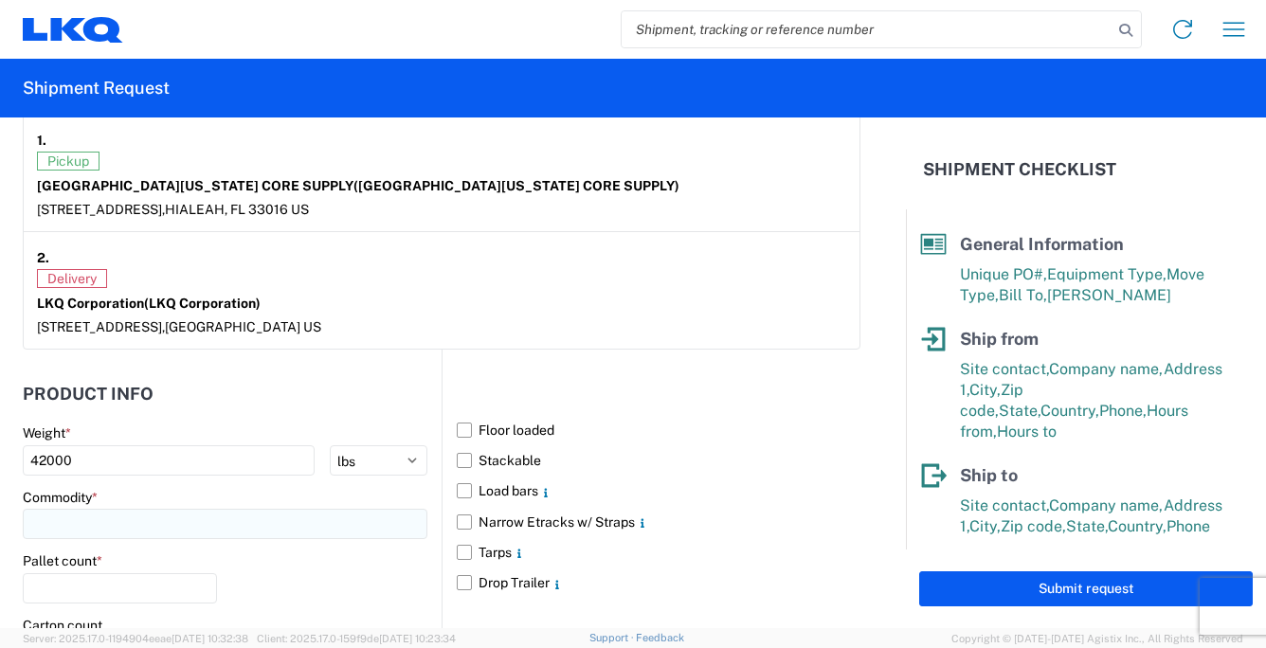
click at [64, 514] on input at bounding box center [225, 524] width 405 height 30
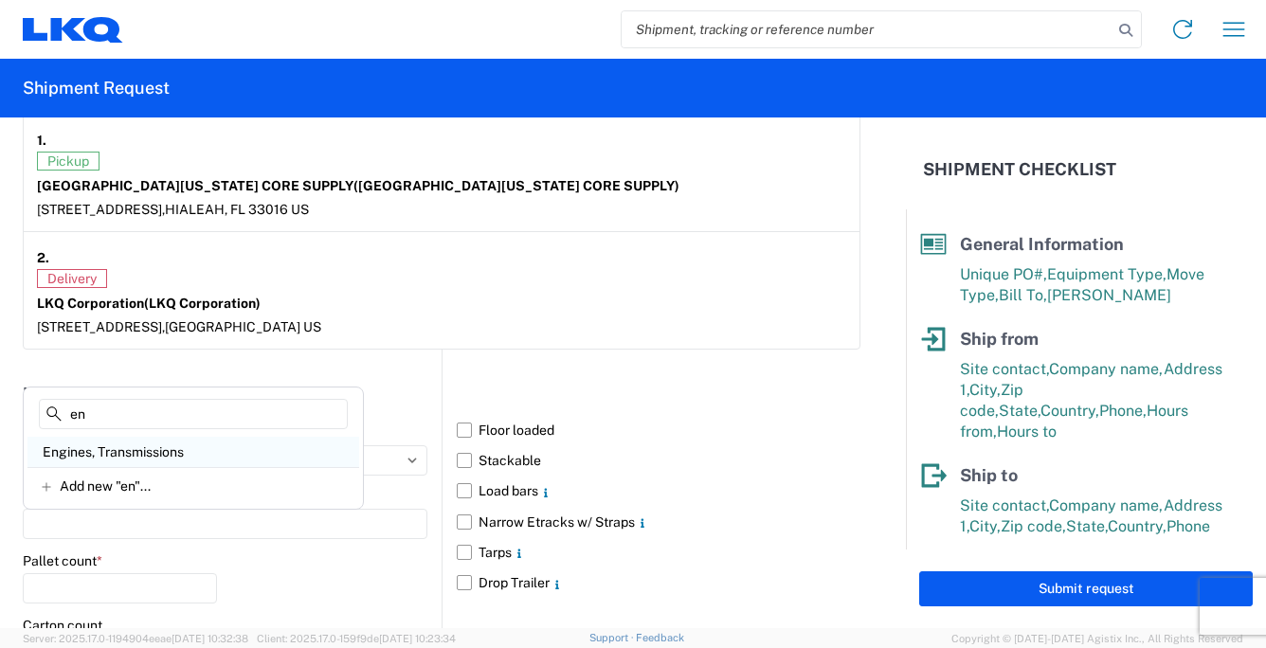
type input "en"
click at [122, 451] on div "Engines, Transmissions" at bounding box center [193, 452] width 332 height 30
type input "Engines, Transmissions"
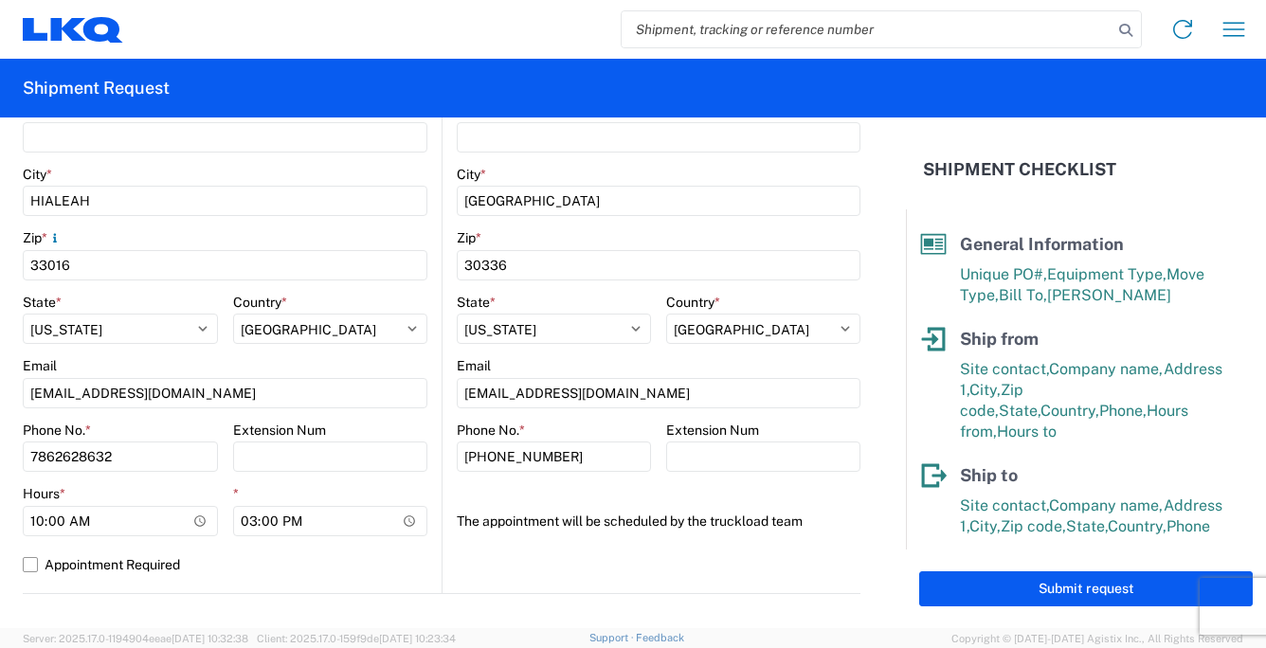
scroll to position [569, 0]
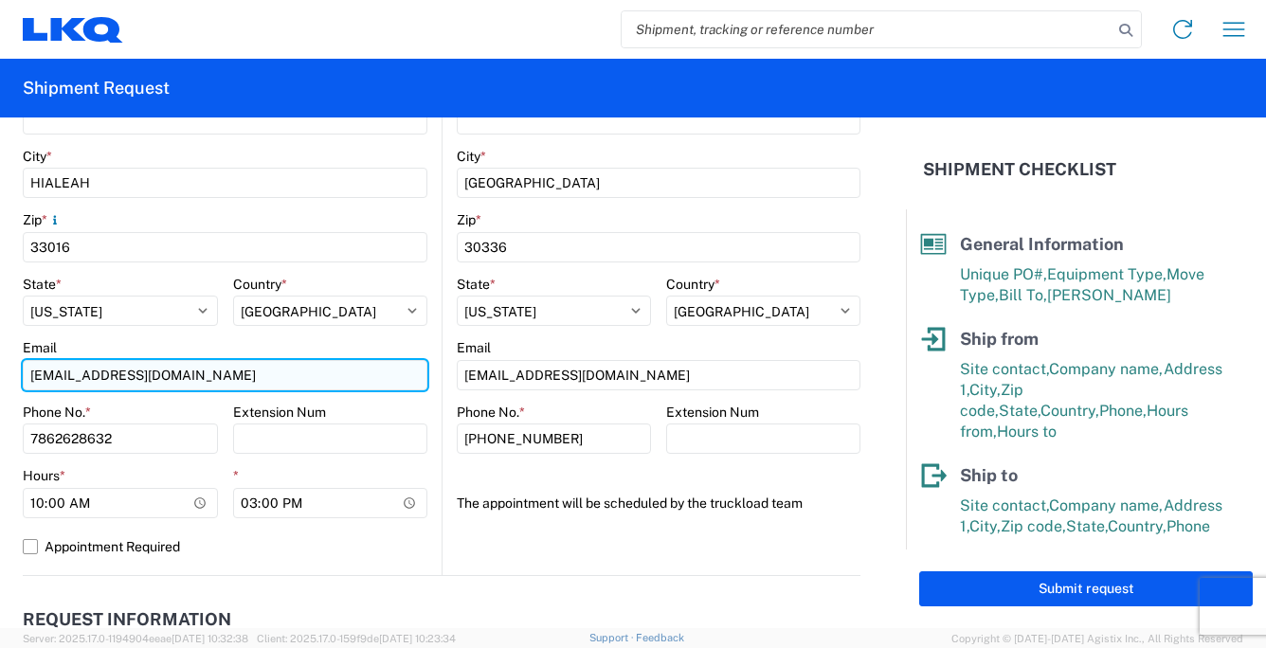
click at [294, 382] on input "[EMAIL_ADDRESS][DOMAIN_NAME]" at bounding box center [225, 375] width 405 height 30
type input "s"
type input "a"
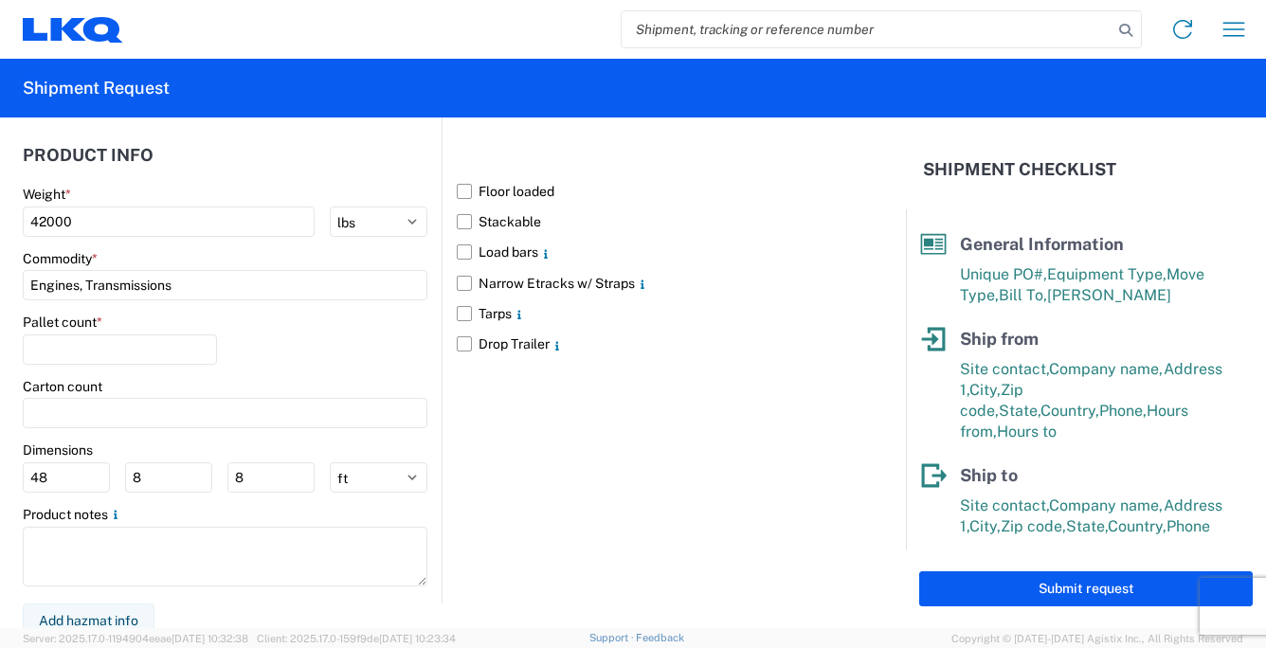
scroll to position [1758, 0]
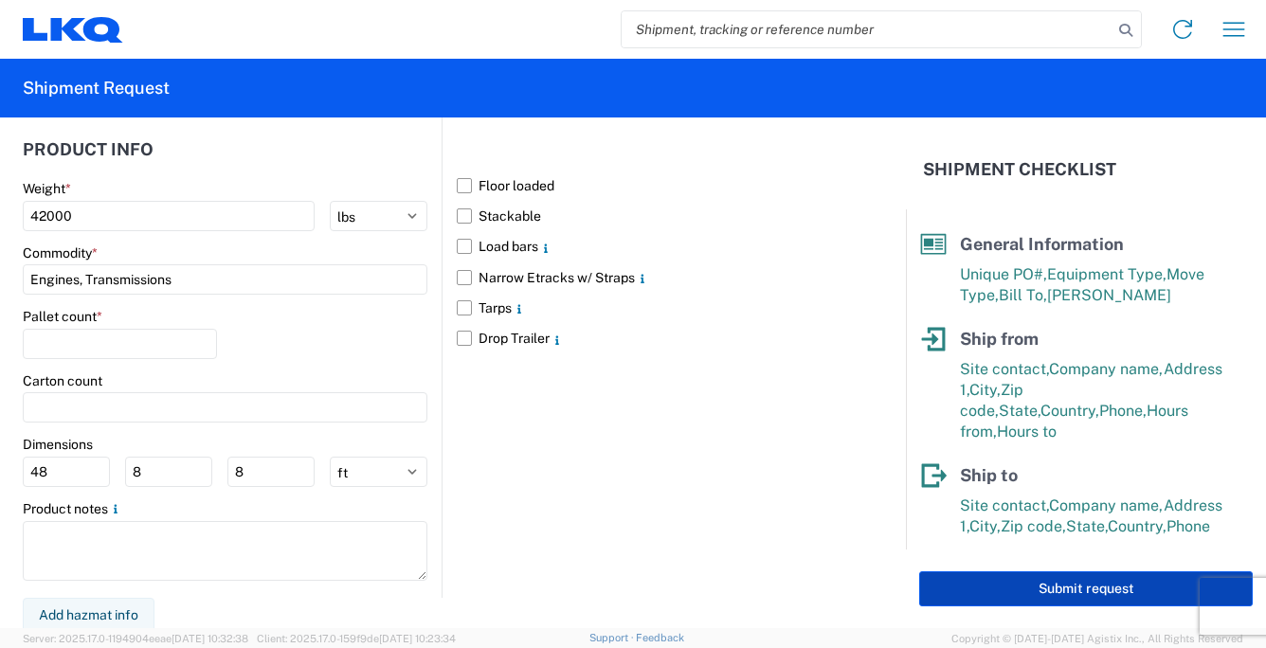
type input "[EMAIL_ADDRESS][DOMAIN_NAME]"
click at [1058, 590] on button "Submit request" at bounding box center [1086, 588] width 334 height 35
select select "US"
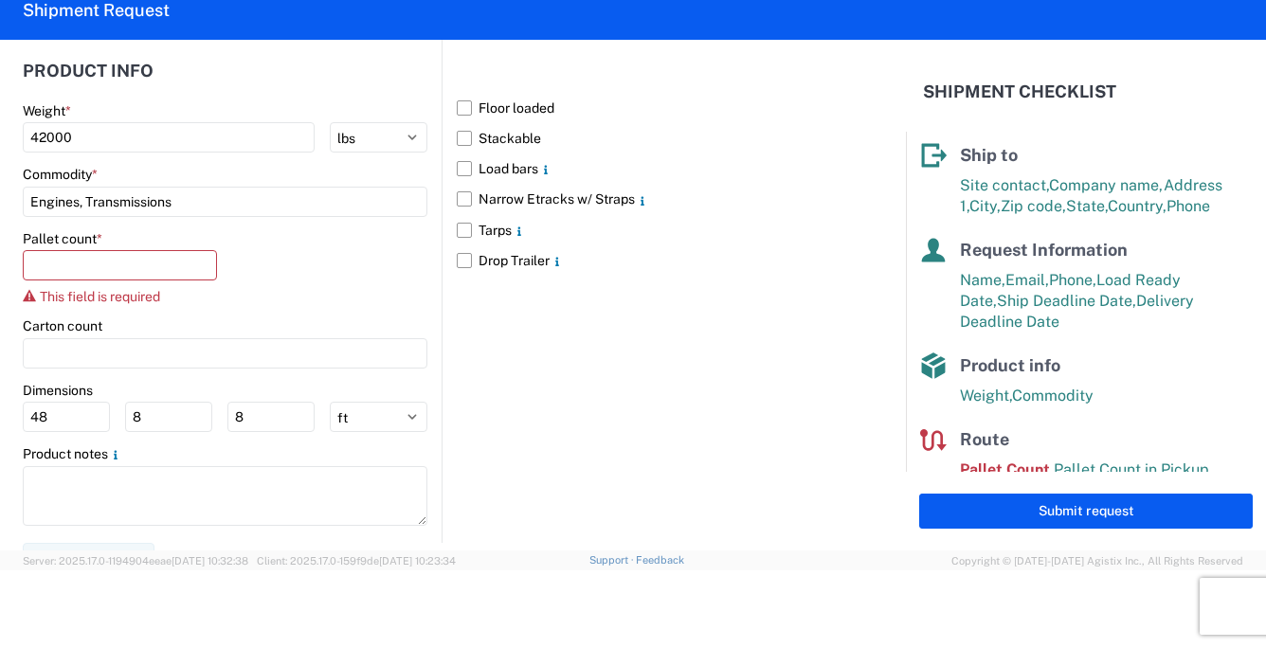
scroll to position [291, 0]
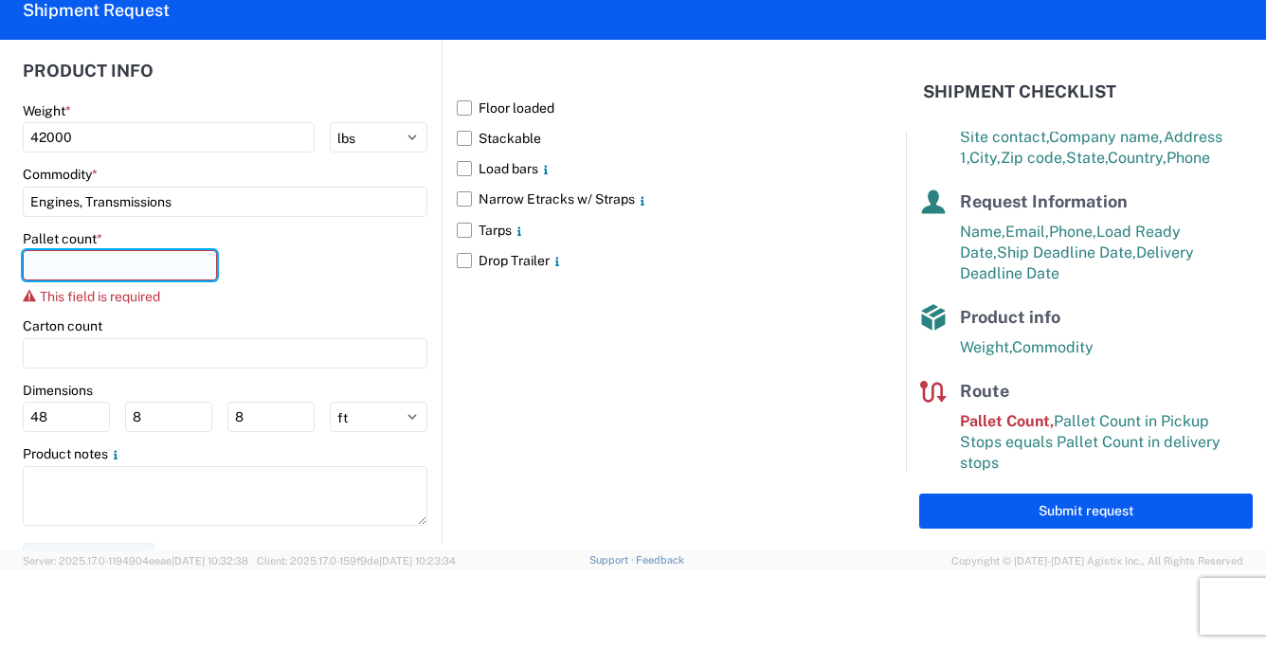
click at [58, 258] on input "number" at bounding box center [120, 265] width 194 height 30
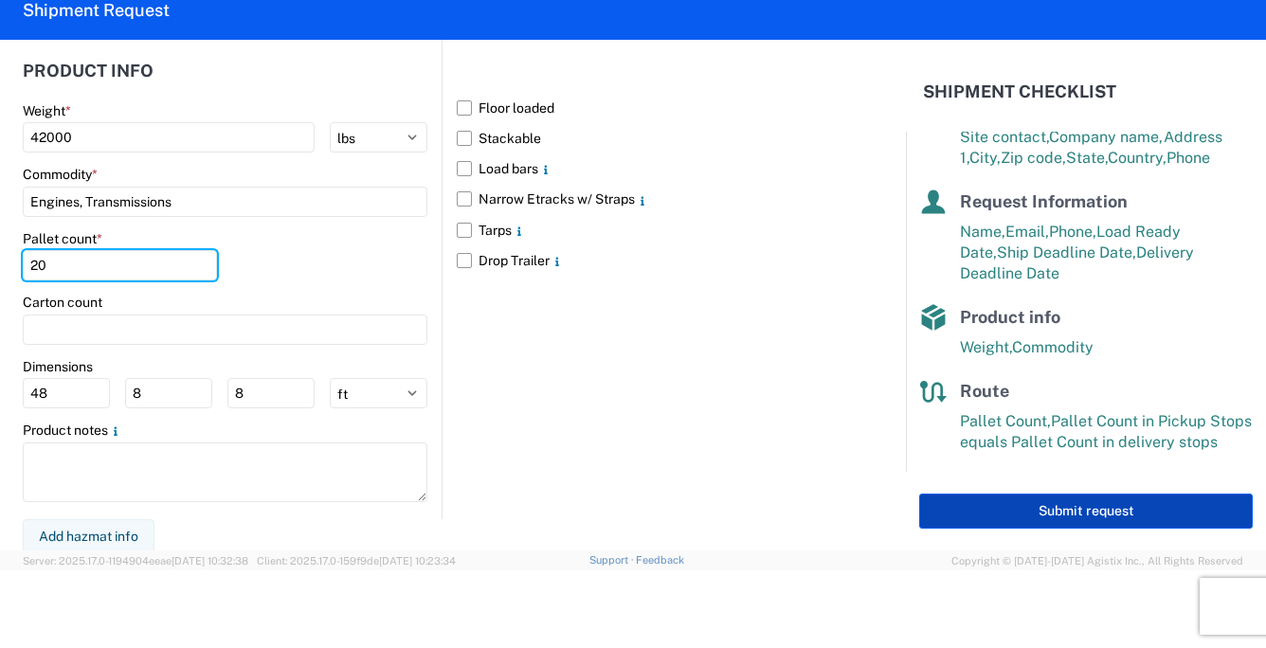
type input "20"
click at [995, 512] on button "Submit request" at bounding box center [1086, 511] width 334 height 35
